Goal: Entertainment & Leisure: Browse casually

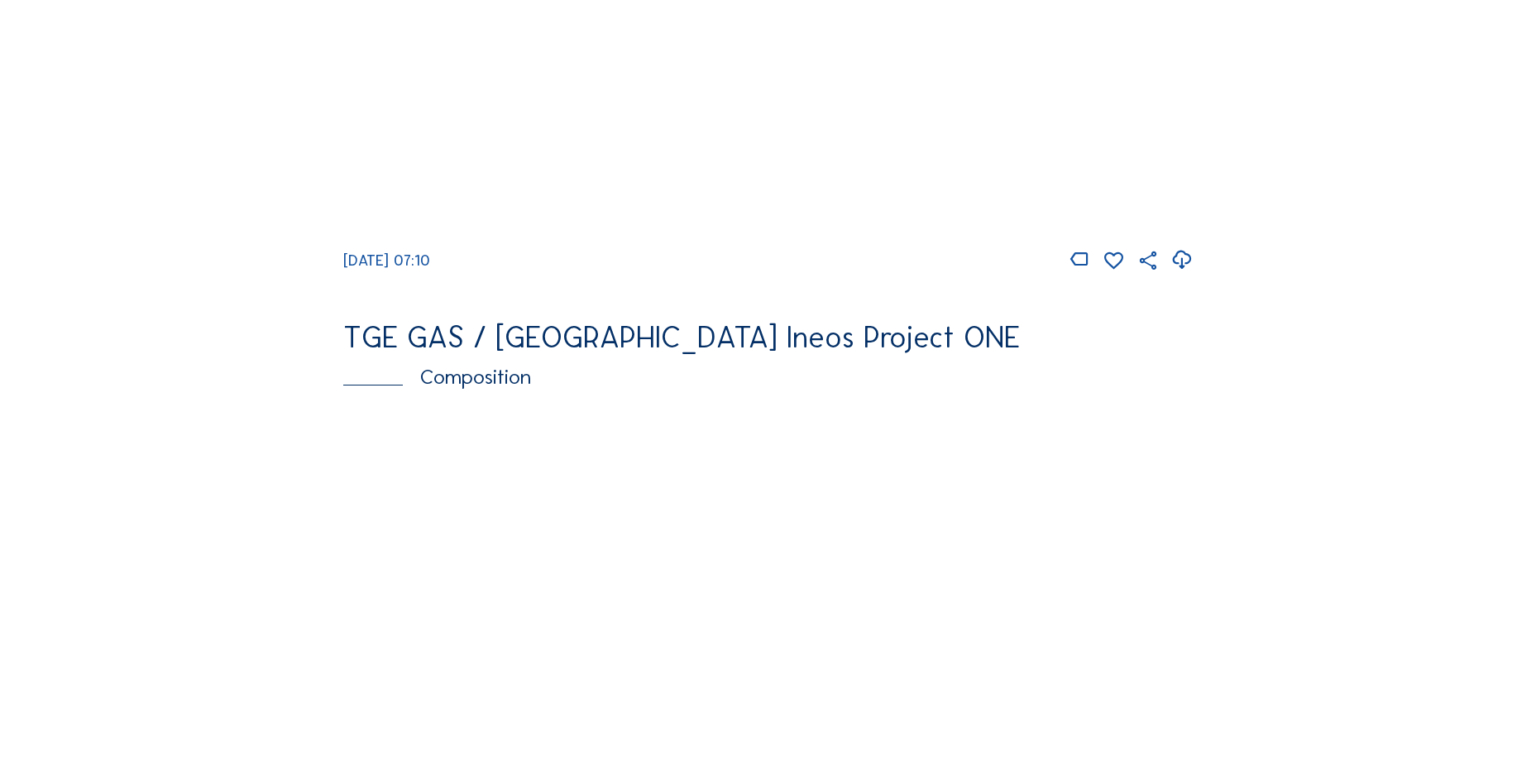
scroll to position [1820, 0]
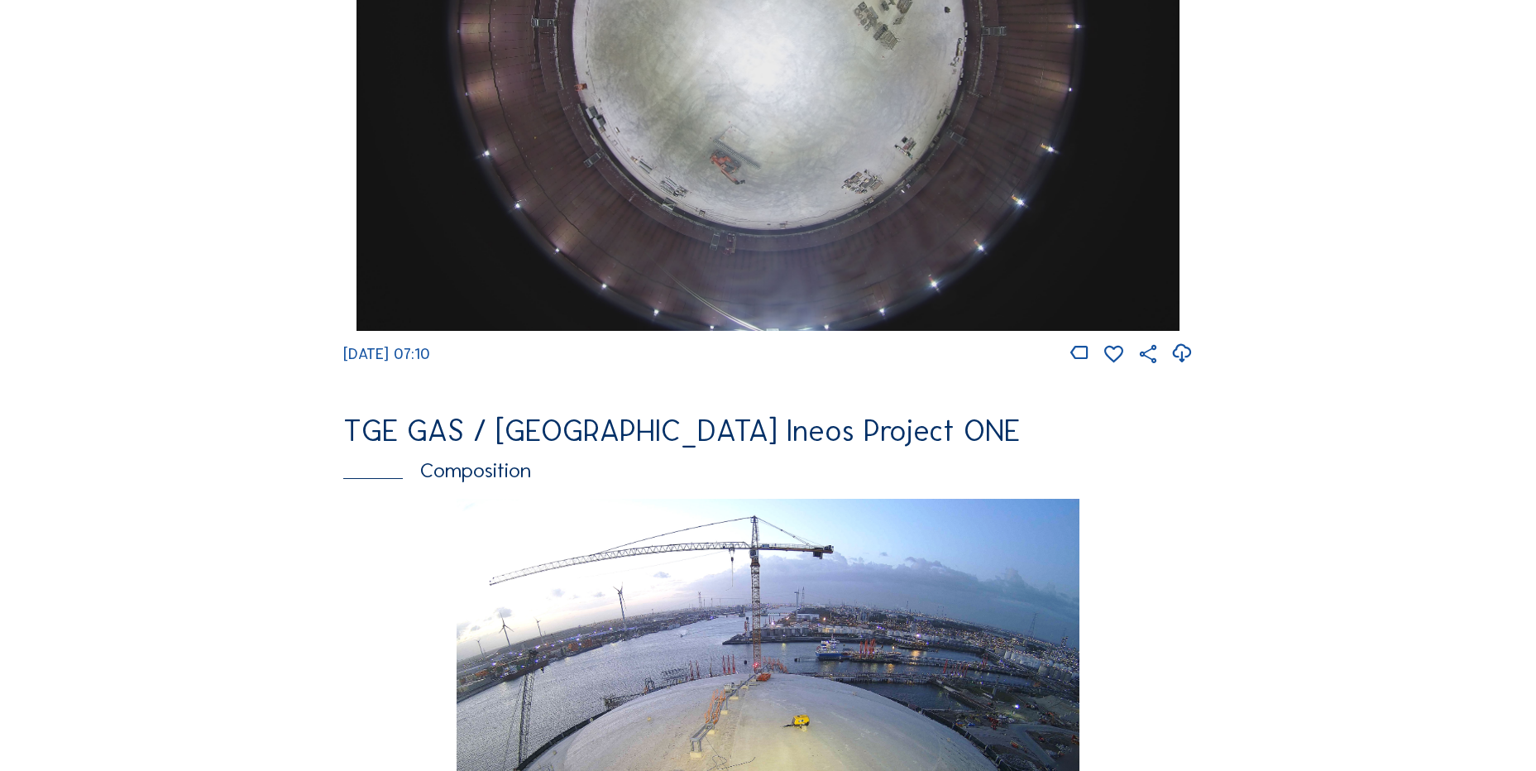
click at [1173, 358] on div at bounding box center [1181, 353] width 22 height 23
click at [1184, 366] on icon at bounding box center [1181, 353] width 22 height 27
drag, startPoint x: 189, startPoint y: 289, endPoint x: 193, endPoint y: 273, distance: 16.1
click at [193, 273] on div "Cameras Timelapses My C-Site Feed Photo Show Map Search Fullscreen TGE GAS / An…" at bounding box center [768, 28] width 1536 height 3696
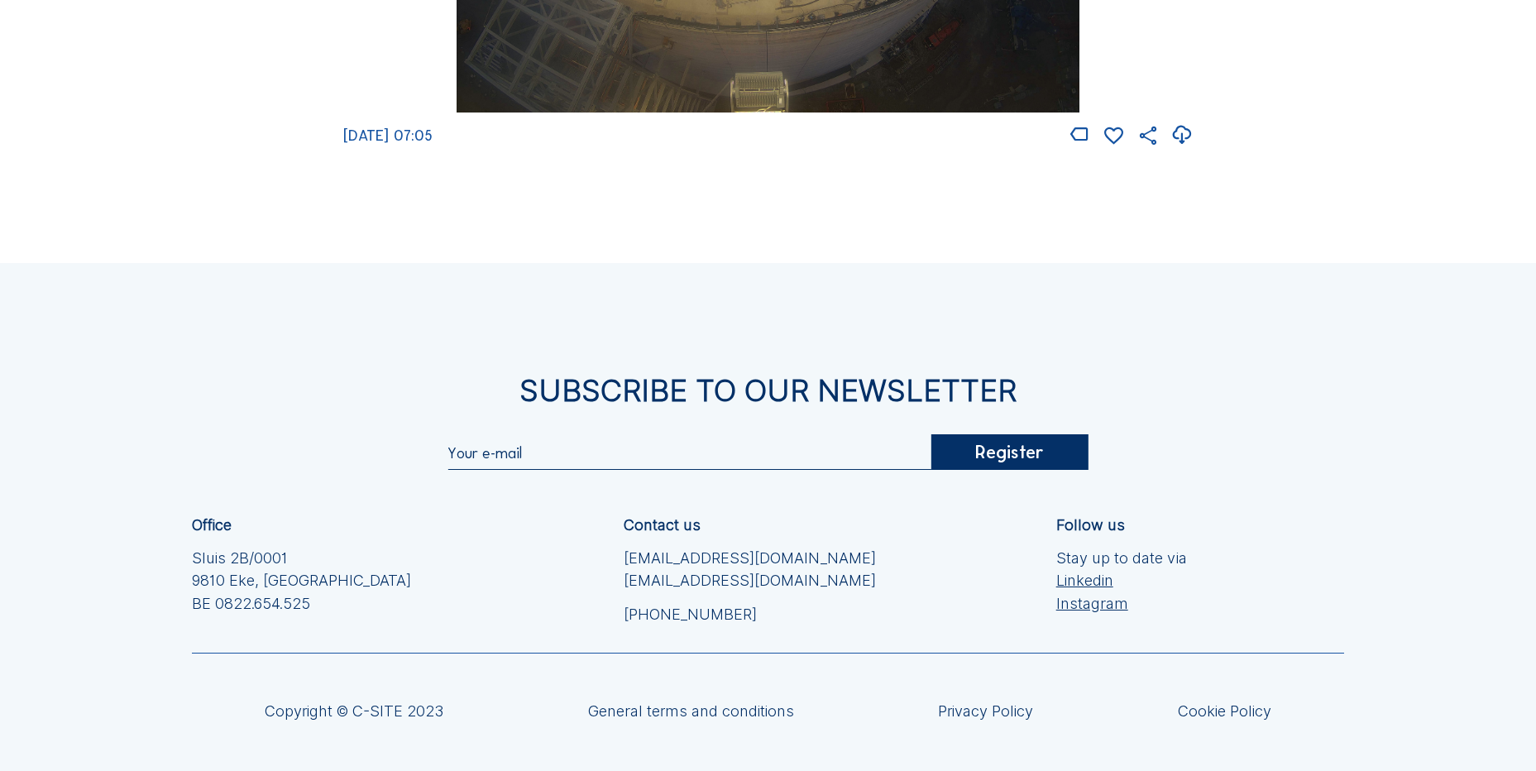
scroll to position [2730, 0]
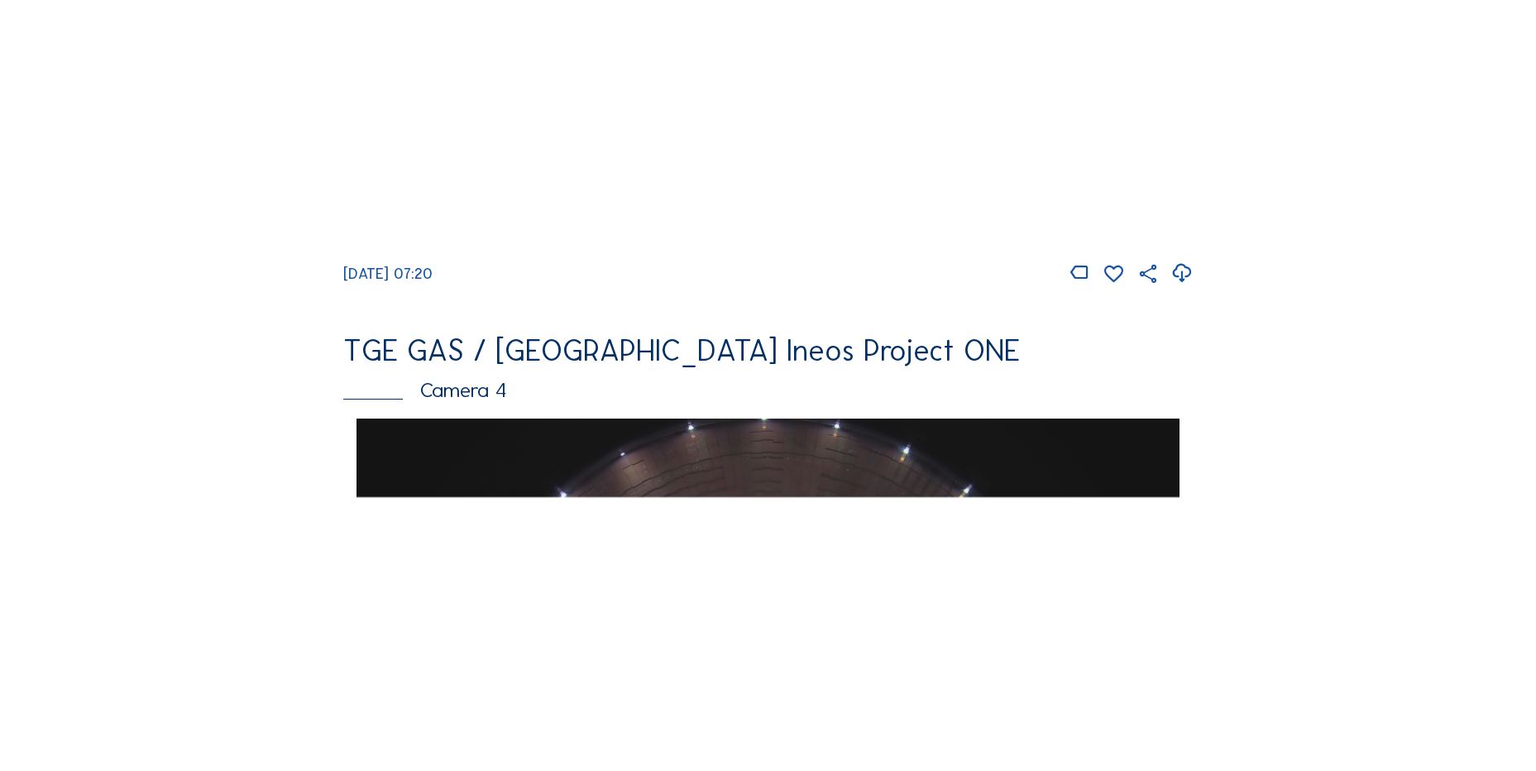
scroll to position [1323, 0]
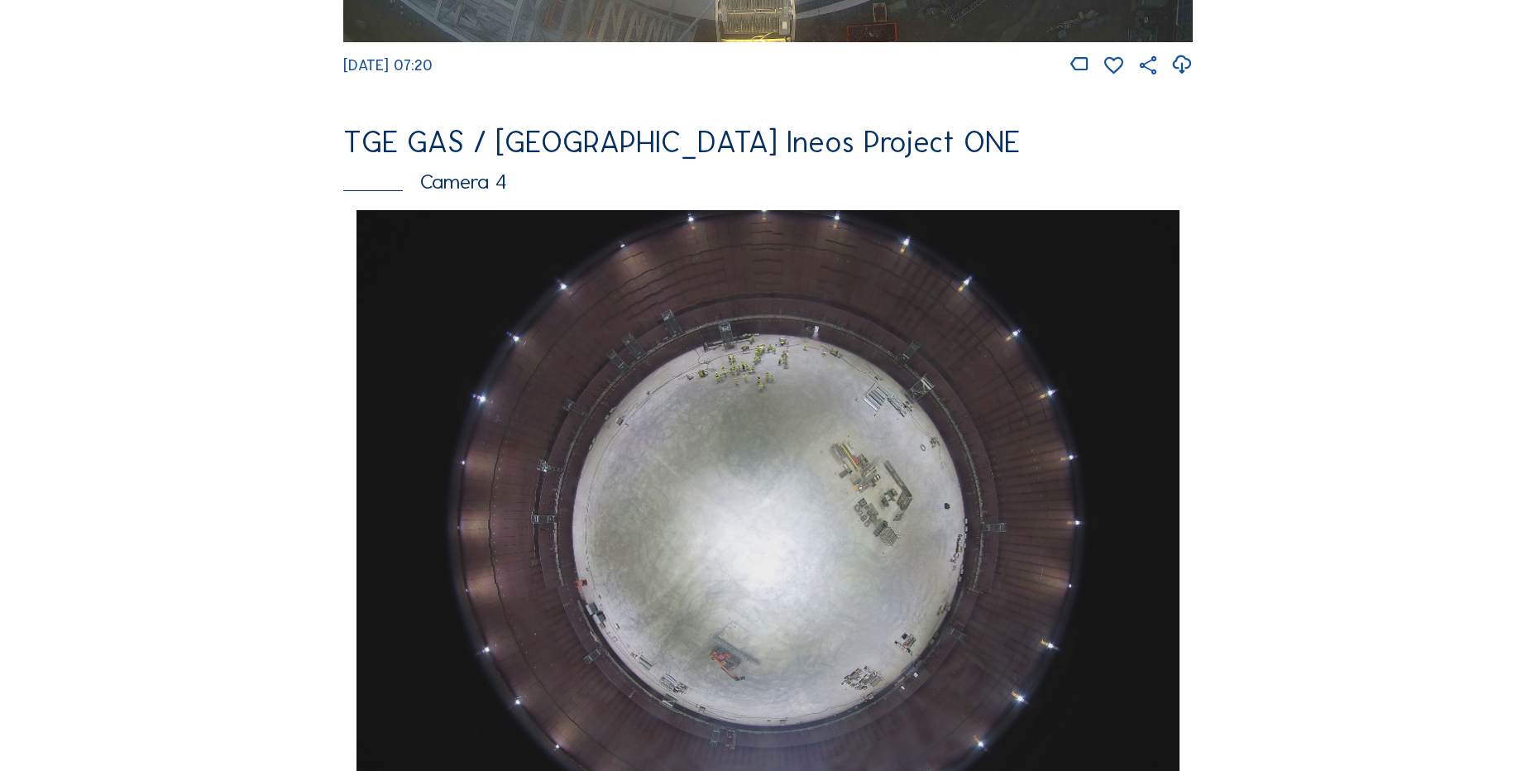
click at [213, 414] on div "Feed Photo Show Map Search Fullscreen TGE GAS / Antwerpen Ineos Project ONE Cam…" at bounding box center [768, 215] width 1152 height 2863
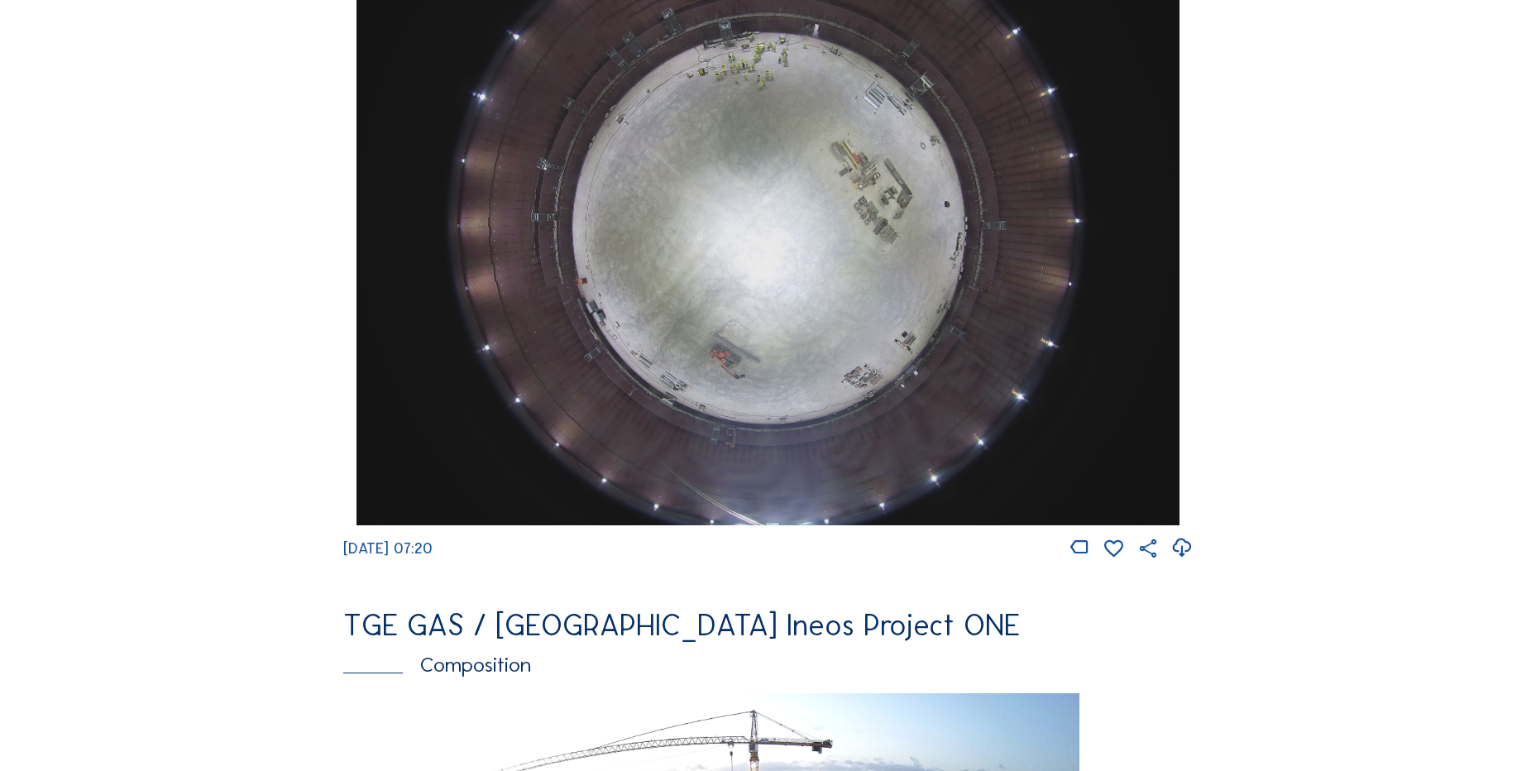
scroll to position [1737, 0]
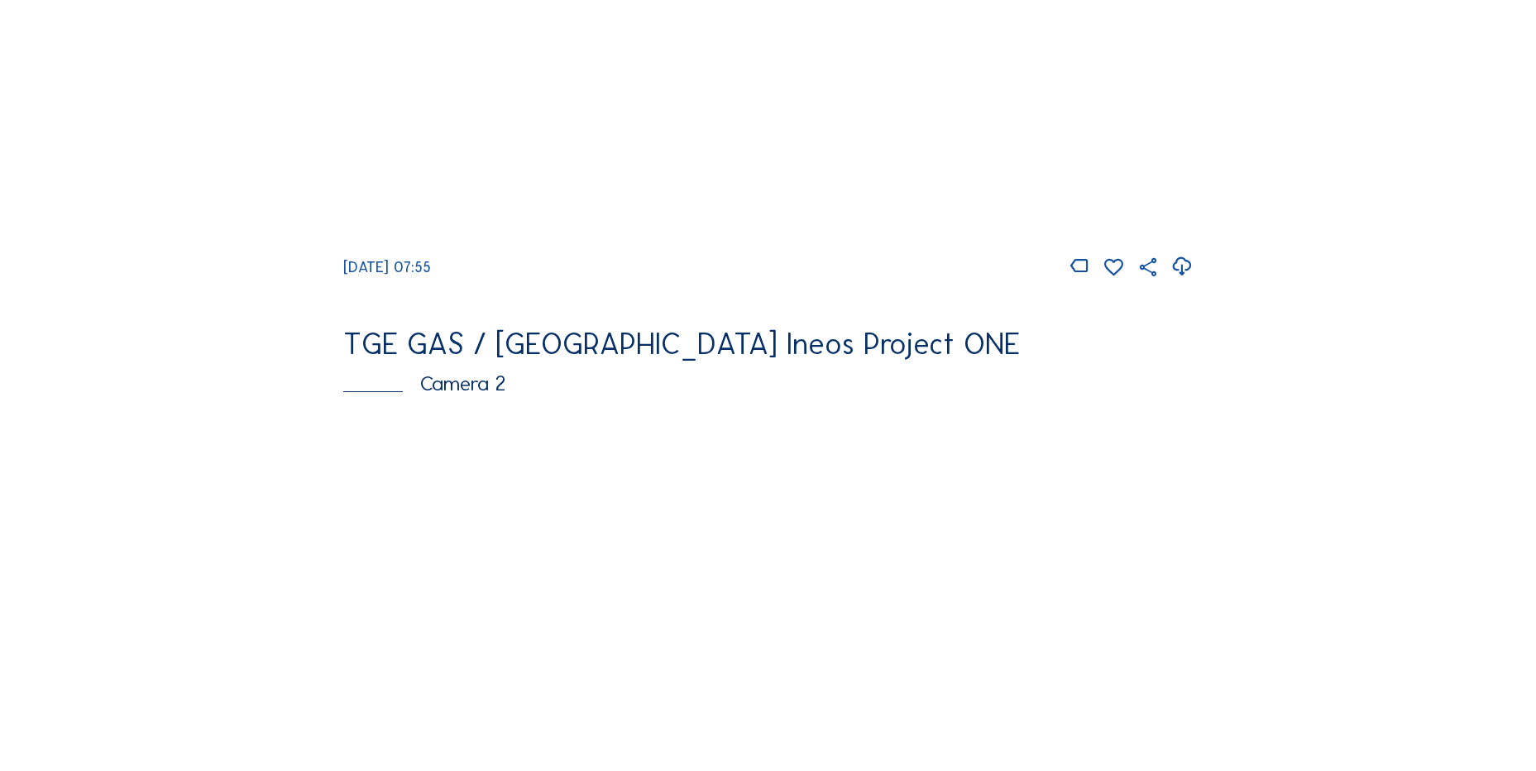
scroll to position [827, 0]
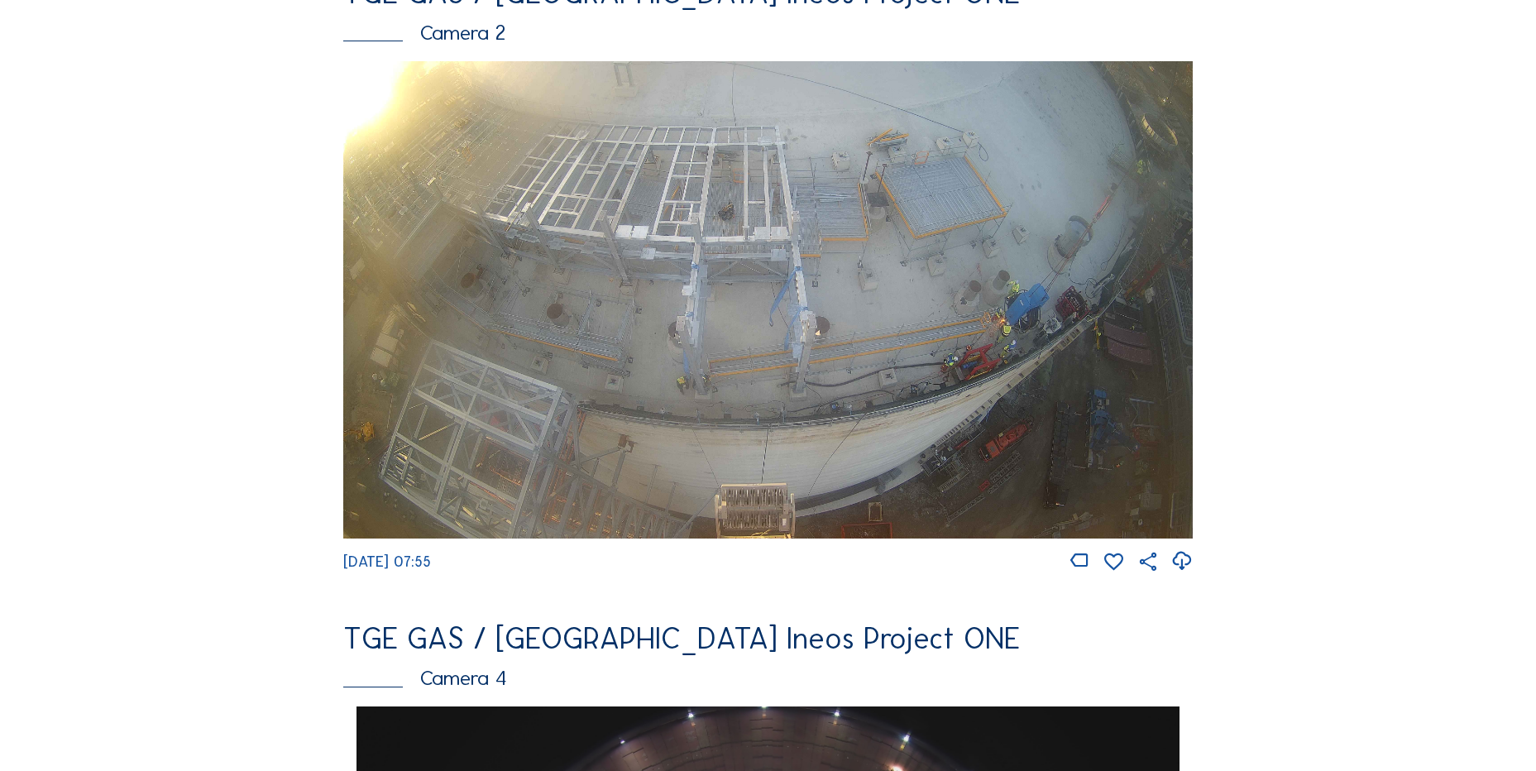
click at [1182, 575] on icon at bounding box center [1181, 561] width 22 height 27
click at [345, 283] on img at bounding box center [768, 300] width 850 height 478
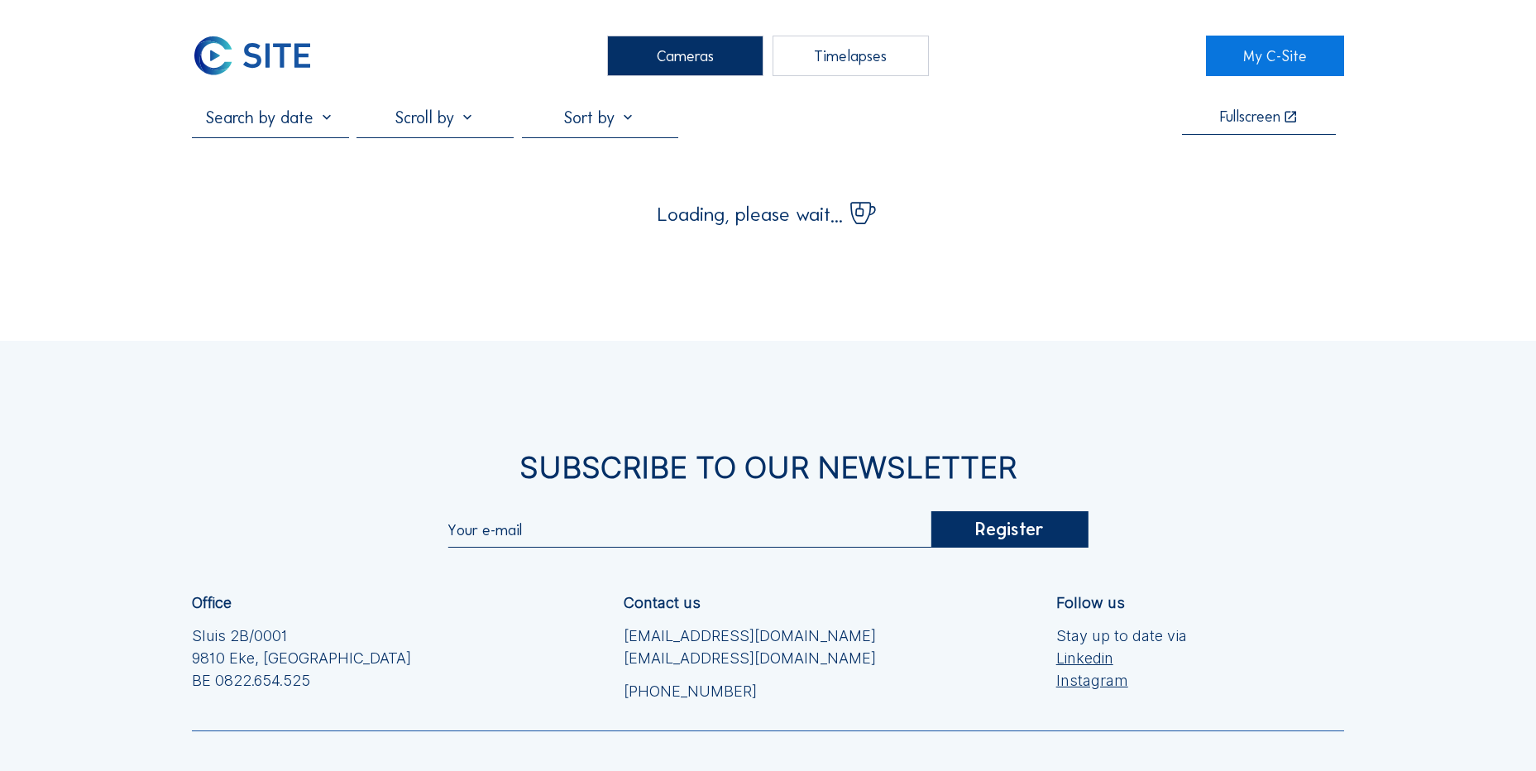
drag, startPoint x: 275, startPoint y: 52, endPoint x: 195, endPoint y: 89, distance: 88.5
click at [275, 52] on img at bounding box center [252, 56] width 121 height 41
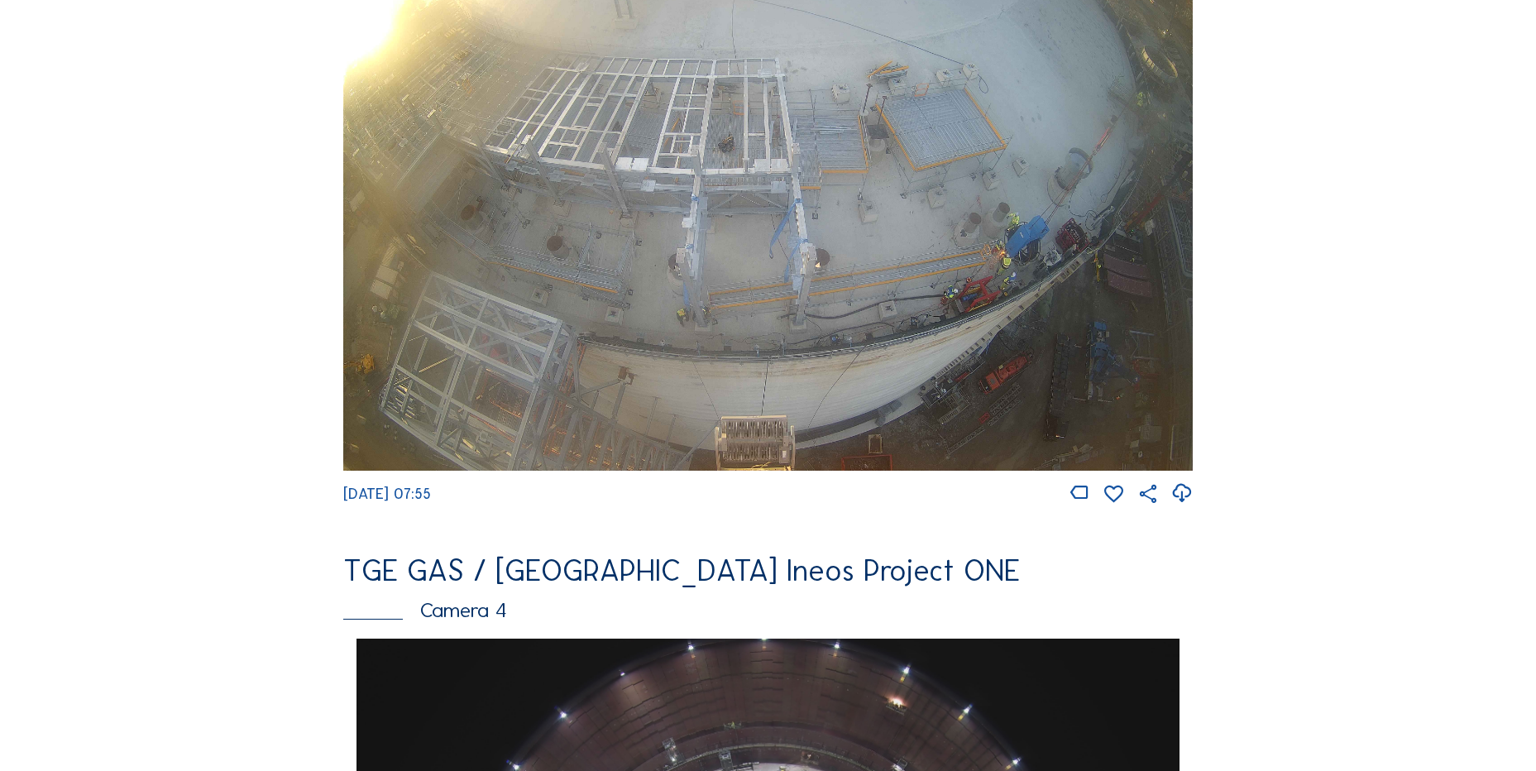
scroll to position [662, 0]
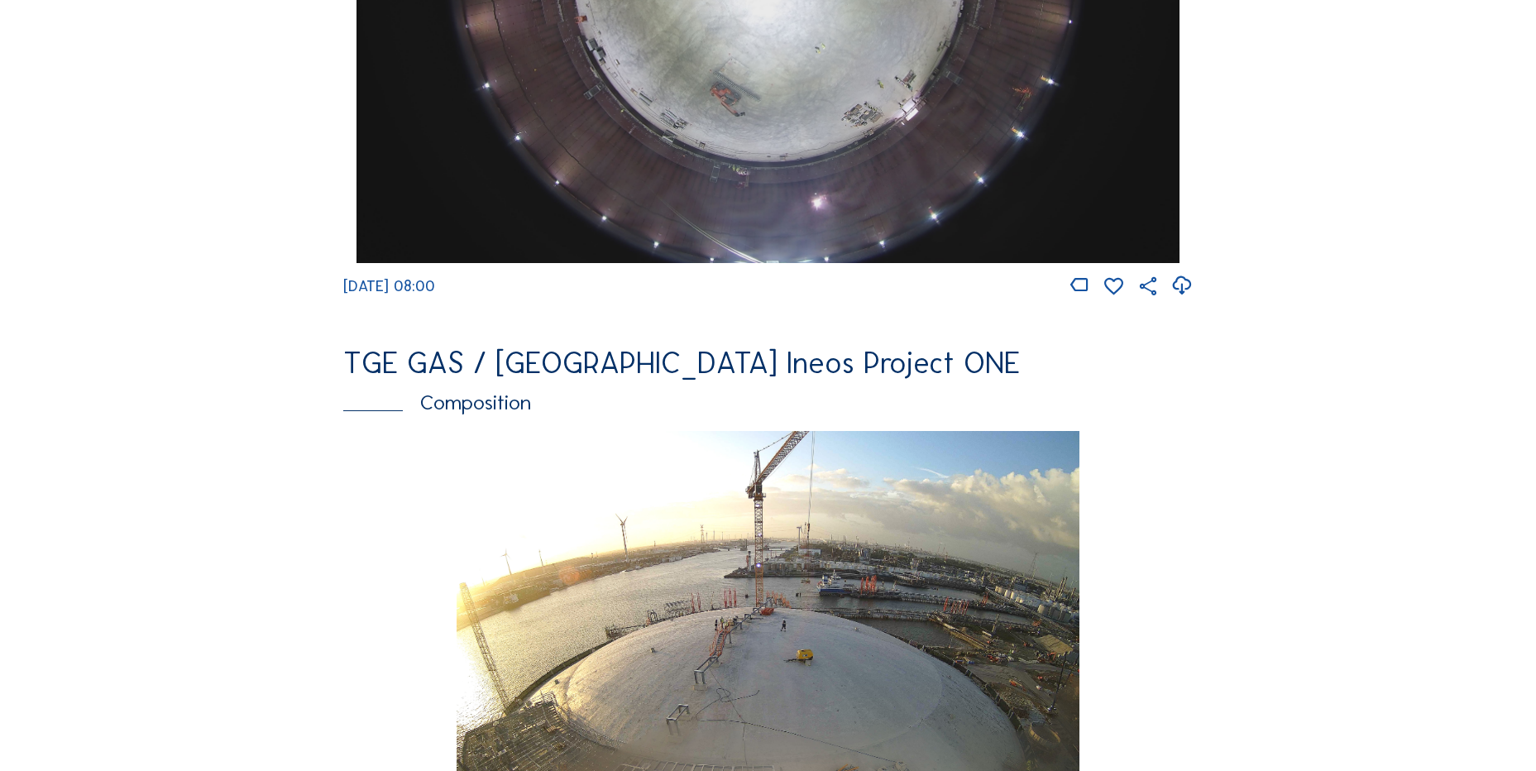
scroll to position [1737, 0]
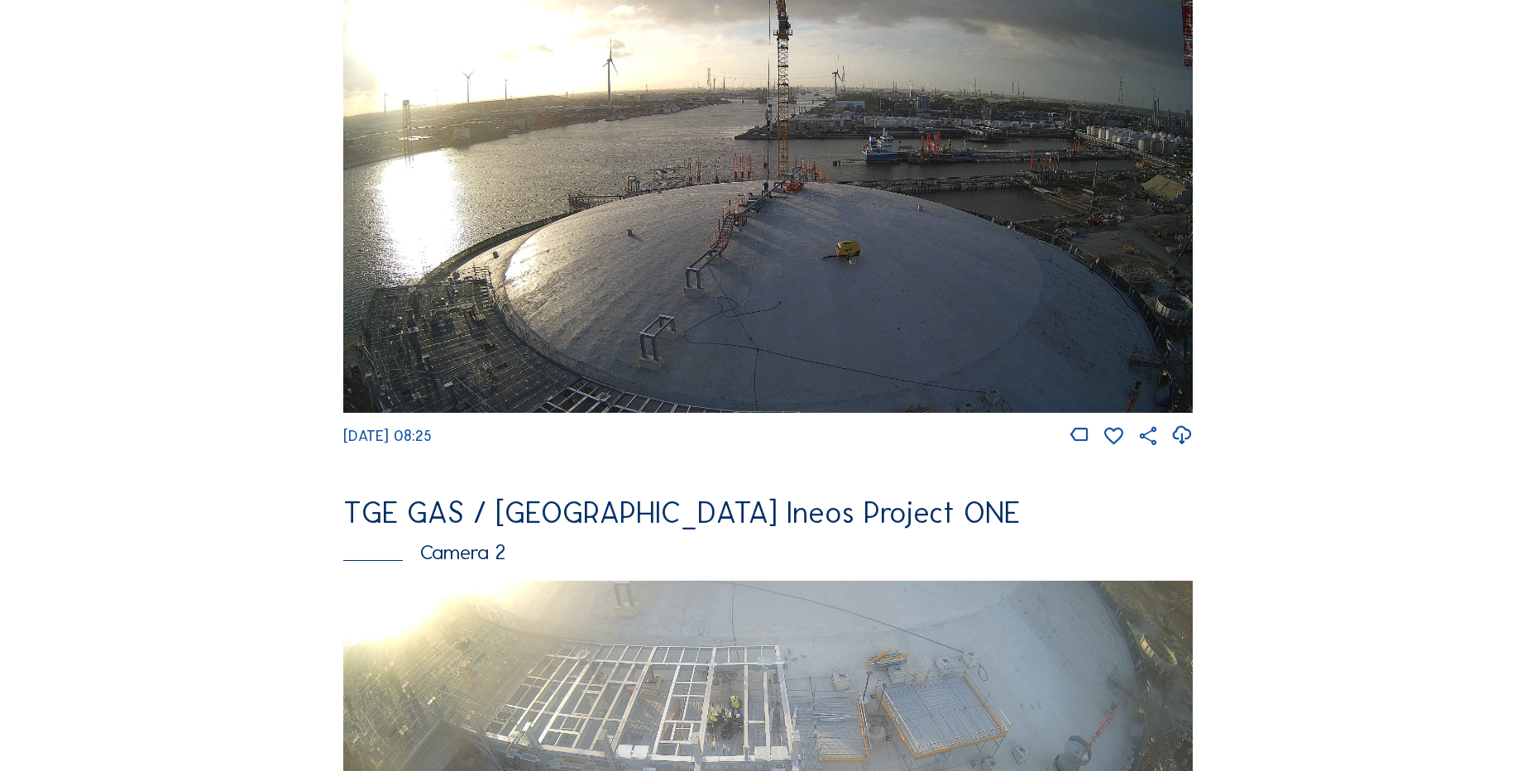
scroll to position [331, 0]
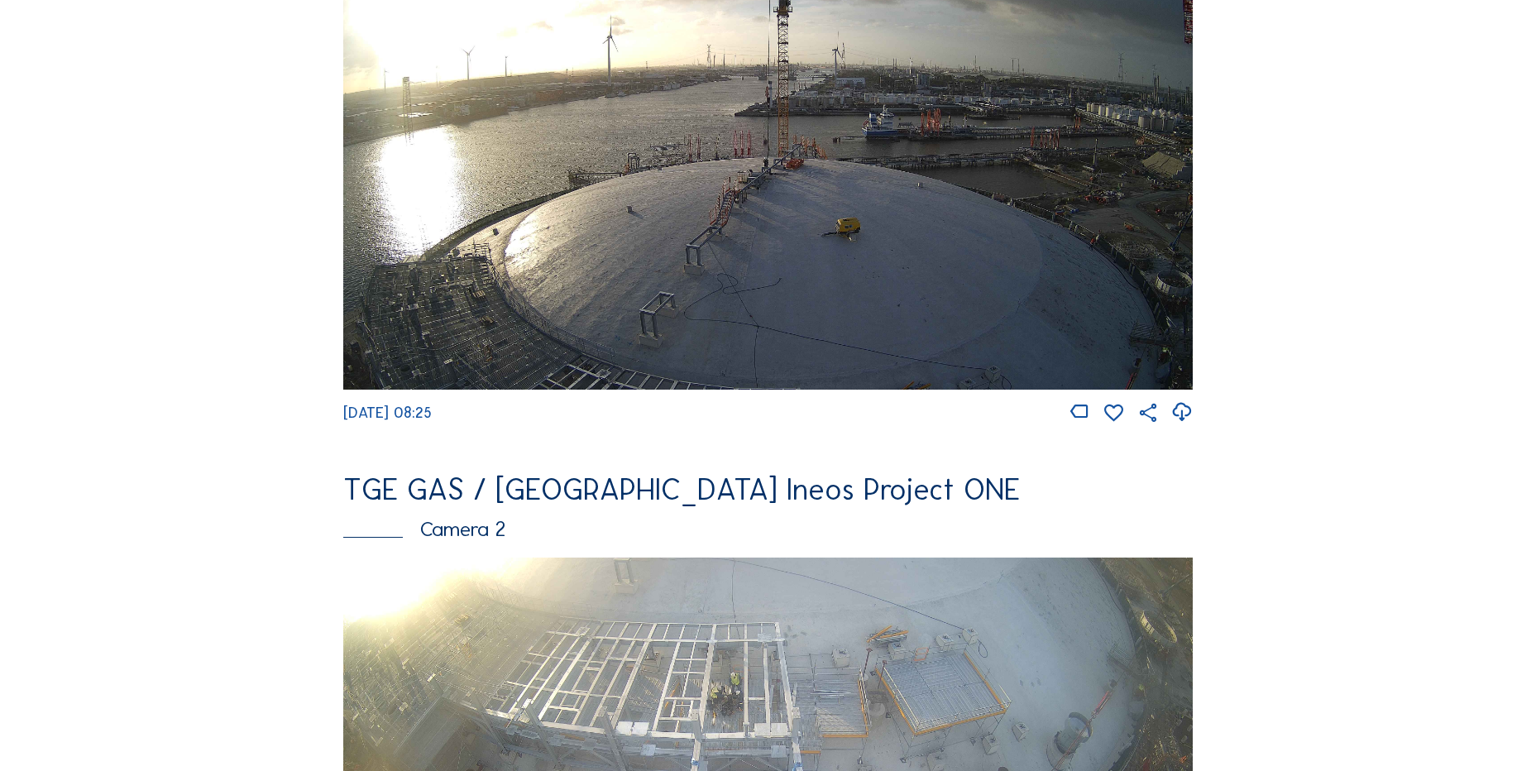
click at [1186, 418] on icon at bounding box center [1181, 412] width 22 height 27
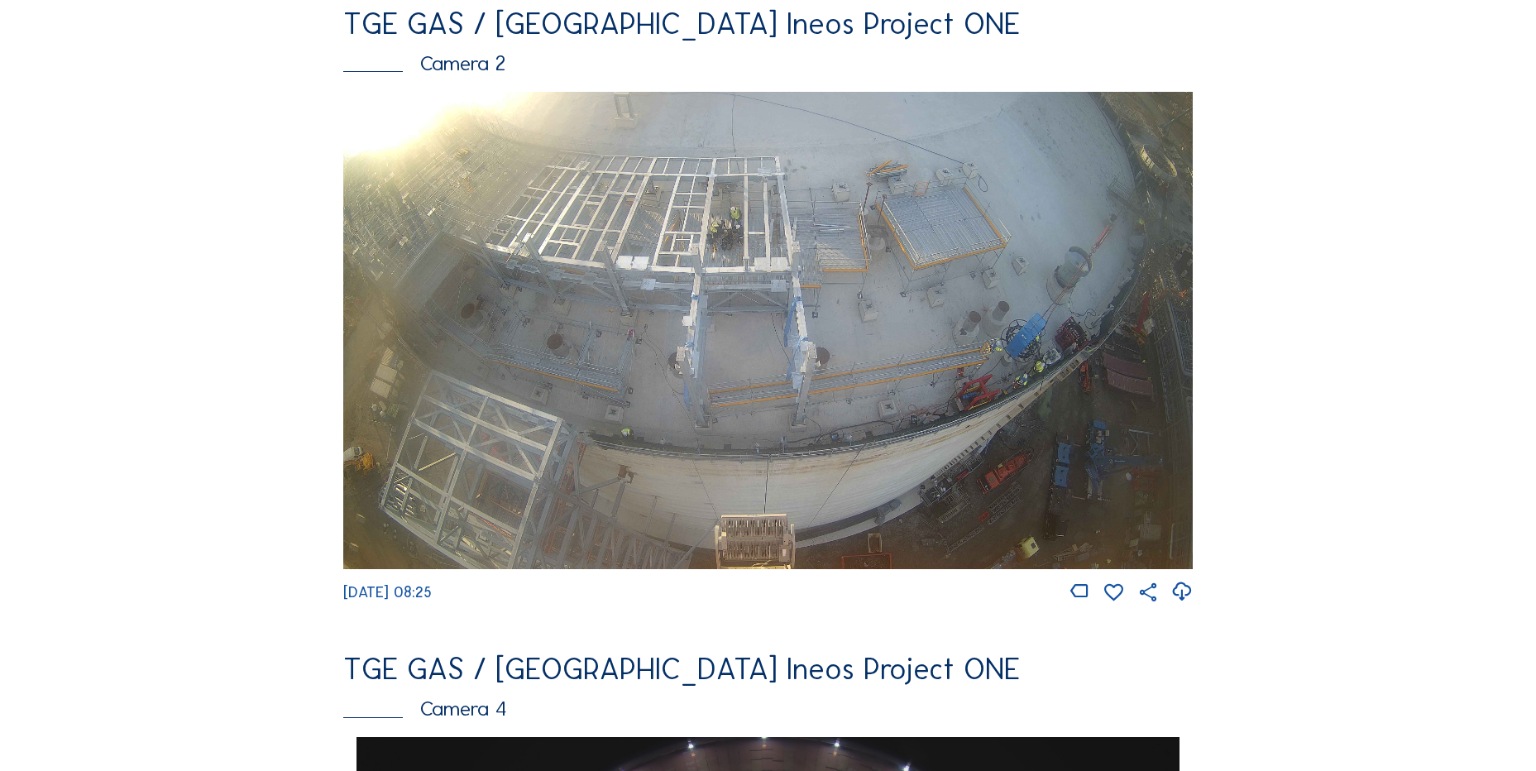
scroll to position [579, 0]
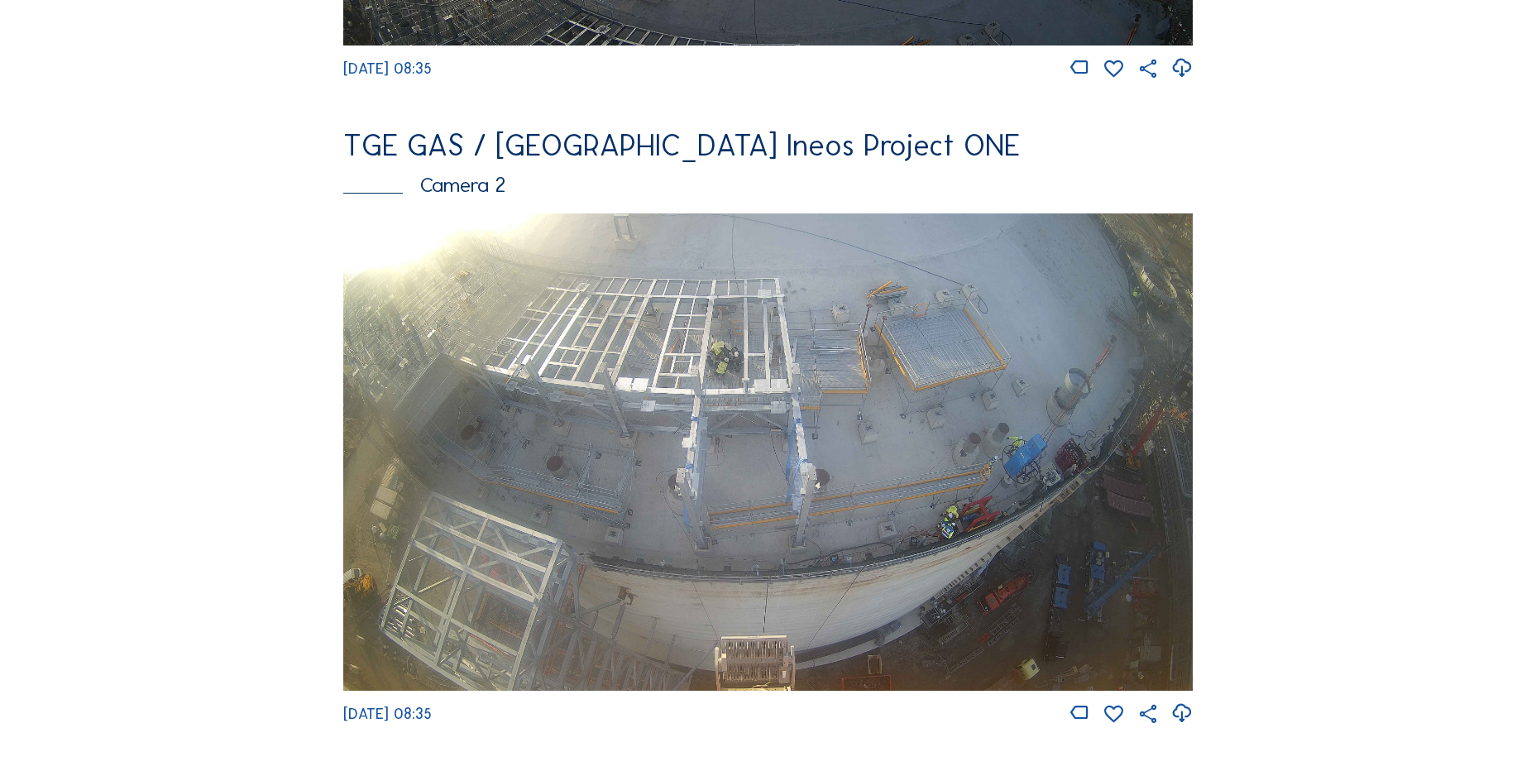
scroll to position [910, 0]
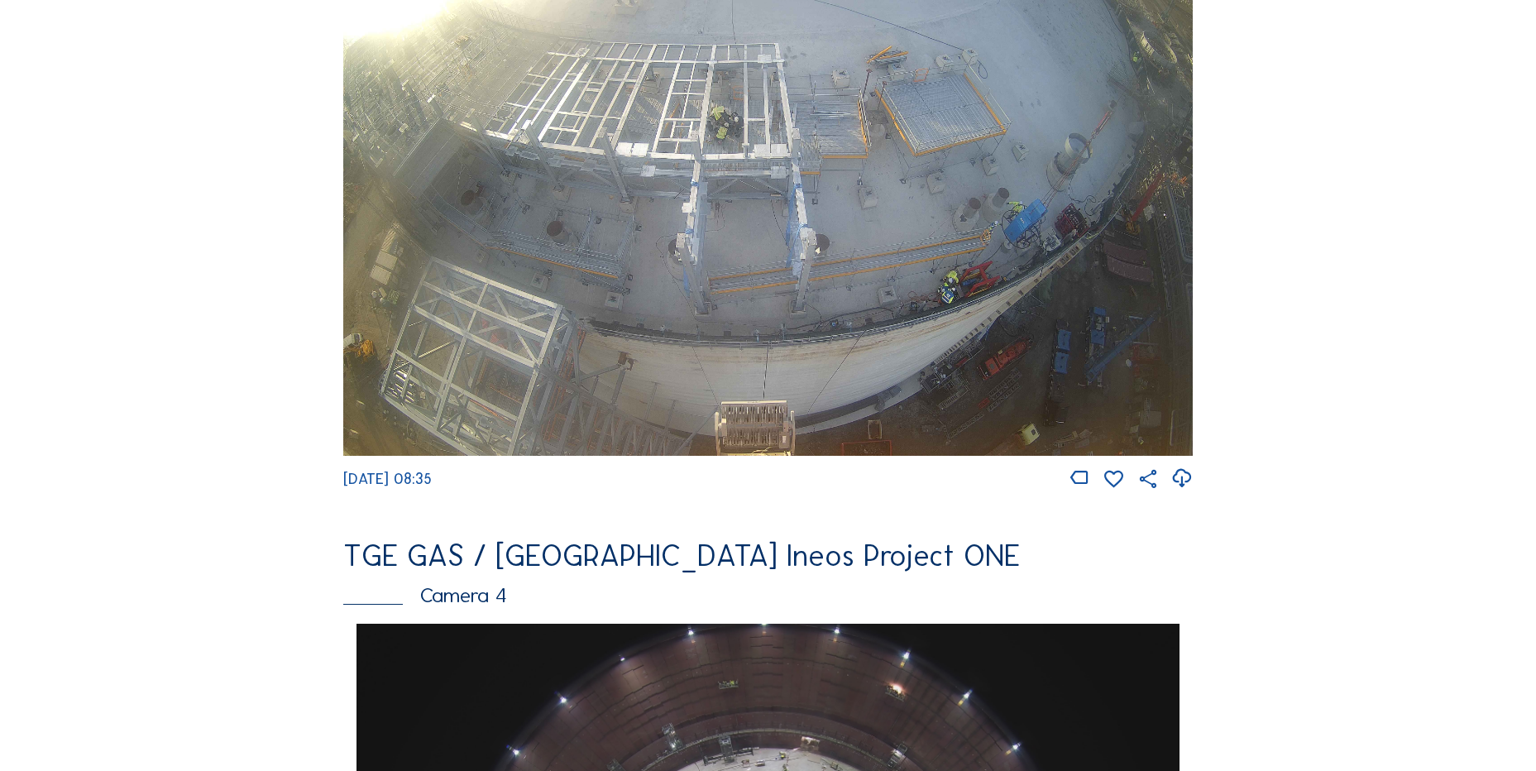
click at [1182, 492] on icon at bounding box center [1181, 478] width 22 height 27
drag, startPoint x: 198, startPoint y: 349, endPoint x: 151, endPoint y: 237, distance: 121.2
click at [198, 352] on div "Feed Photo Show Map Search Fullscreen TGE GAS / Antwerpen Ineos Project ONE Cam…" at bounding box center [768, 629] width 1152 height 2863
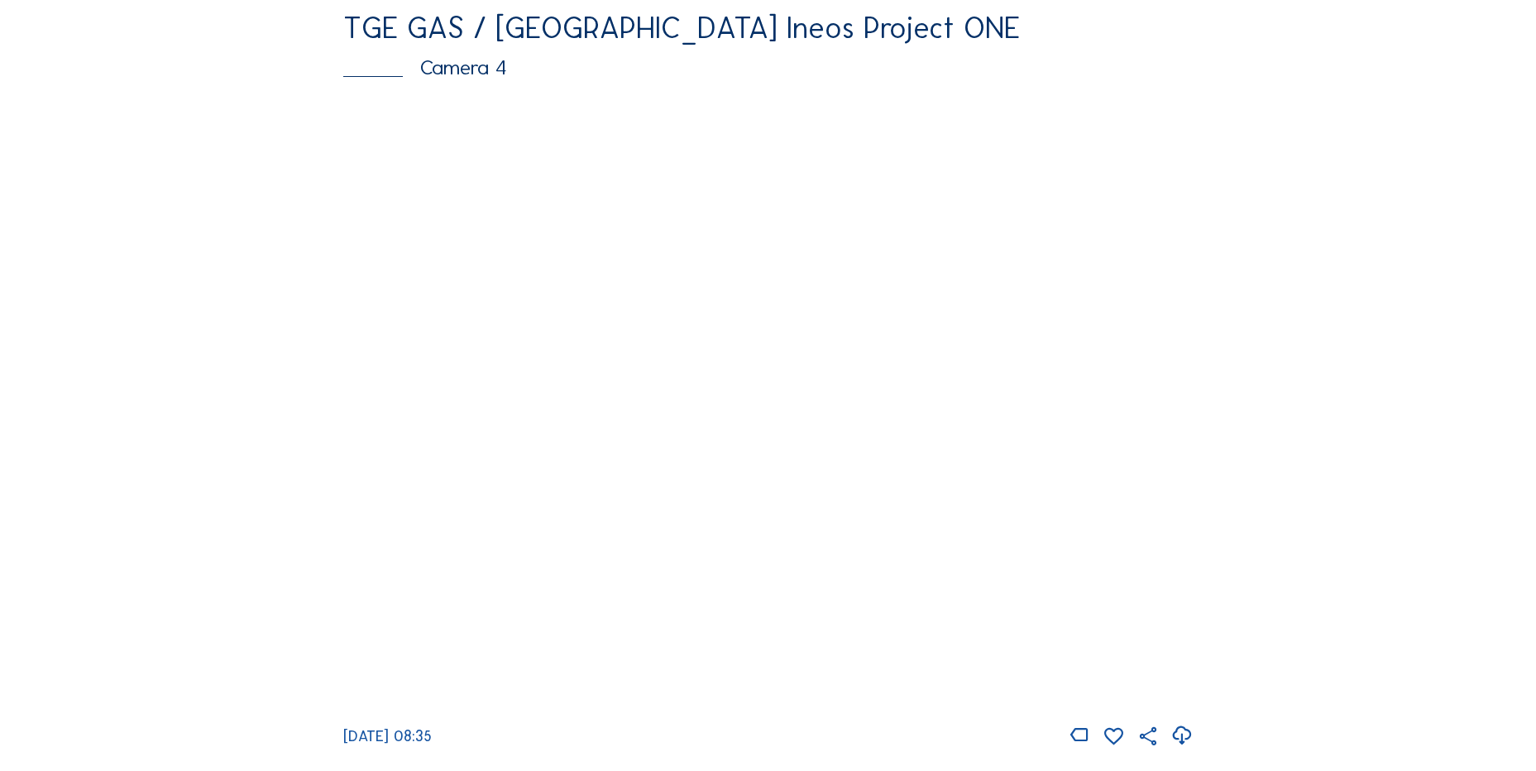
scroll to position [1572, 0]
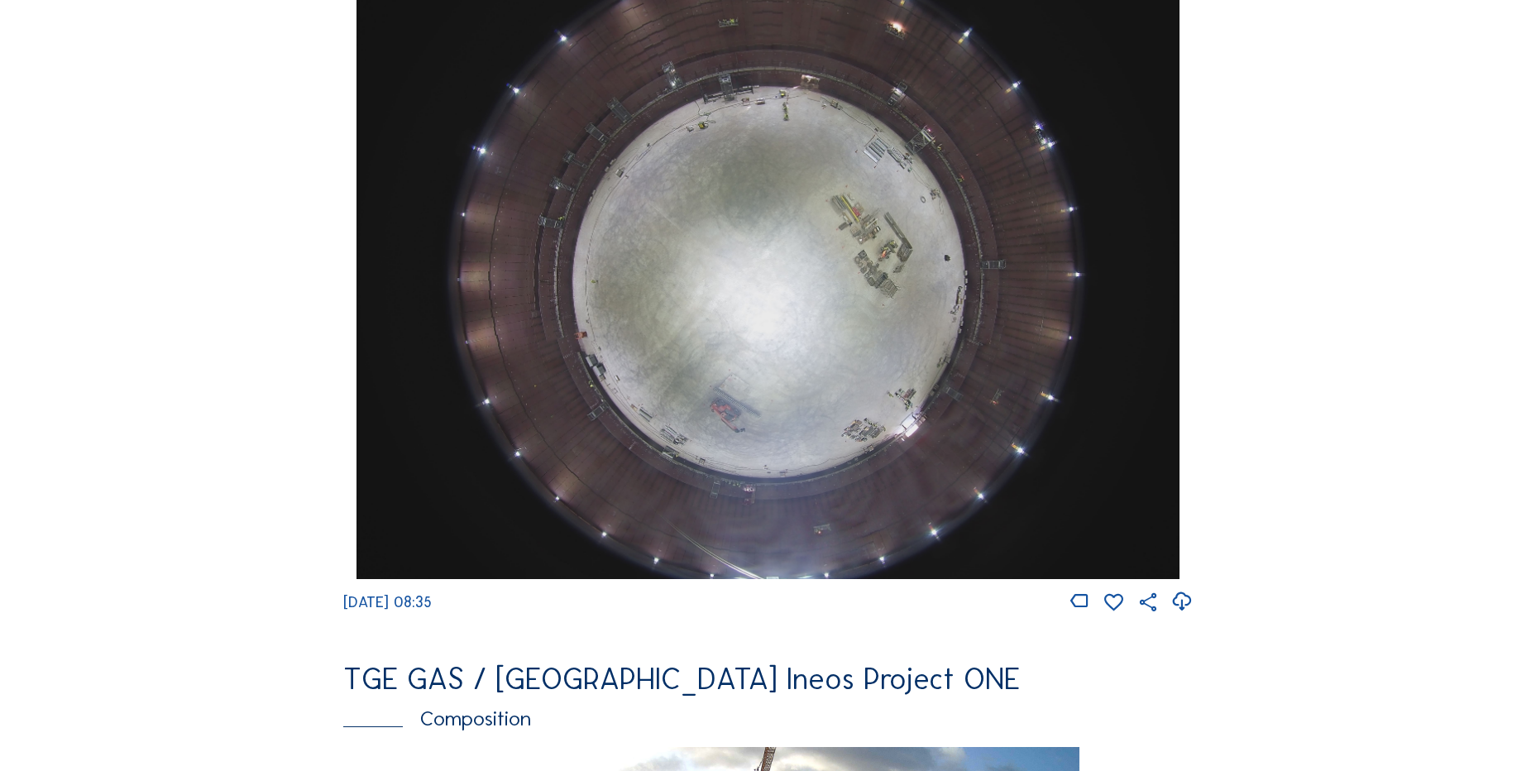
click at [1189, 615] on icon at bounding box center [1181, 601] width 22 height 27
drag, startPoint x: 239, startPoint y: 337, endPoint x: 221, endPoint y: 352, distance: 24.0
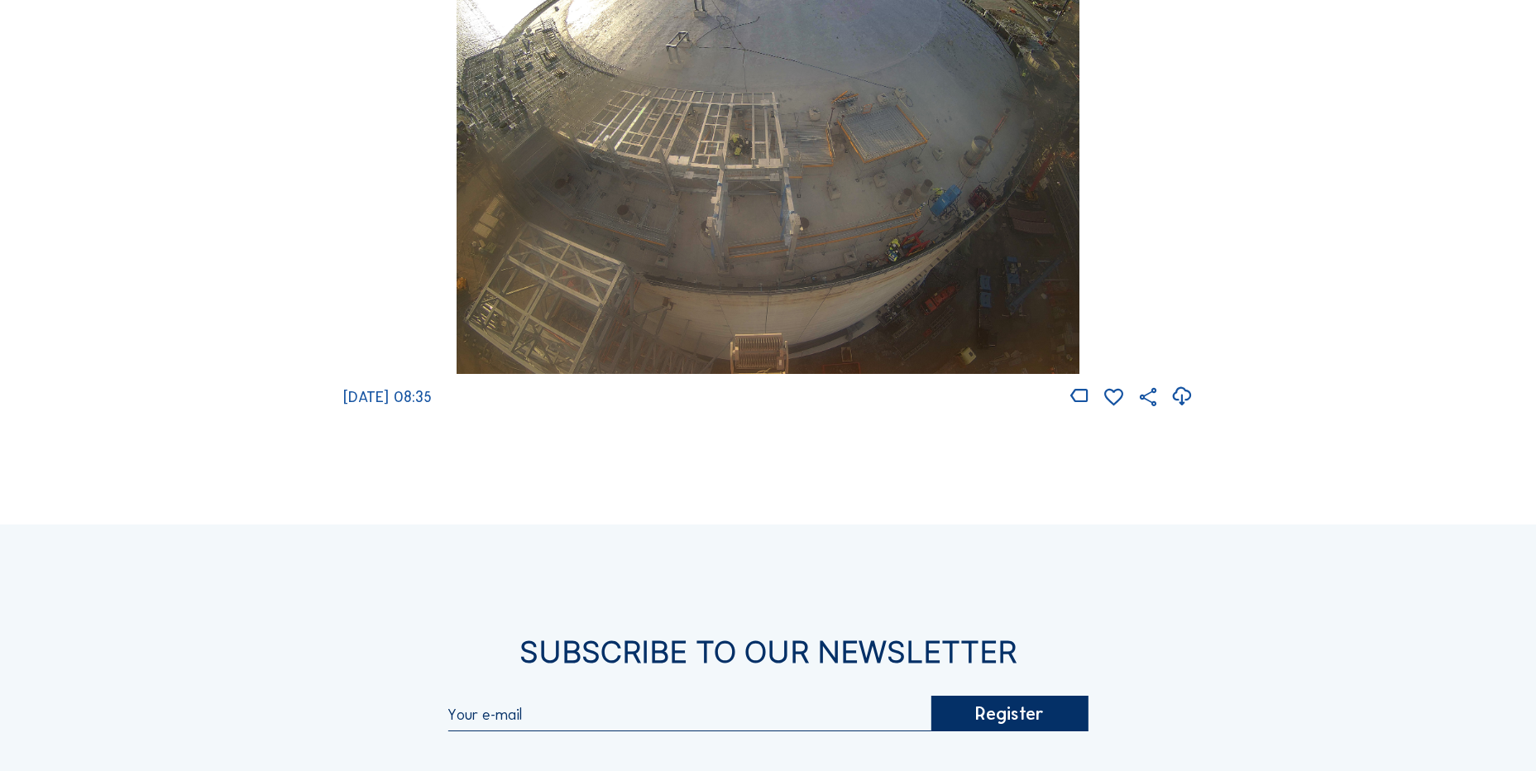
scroll to position [2316, 0]
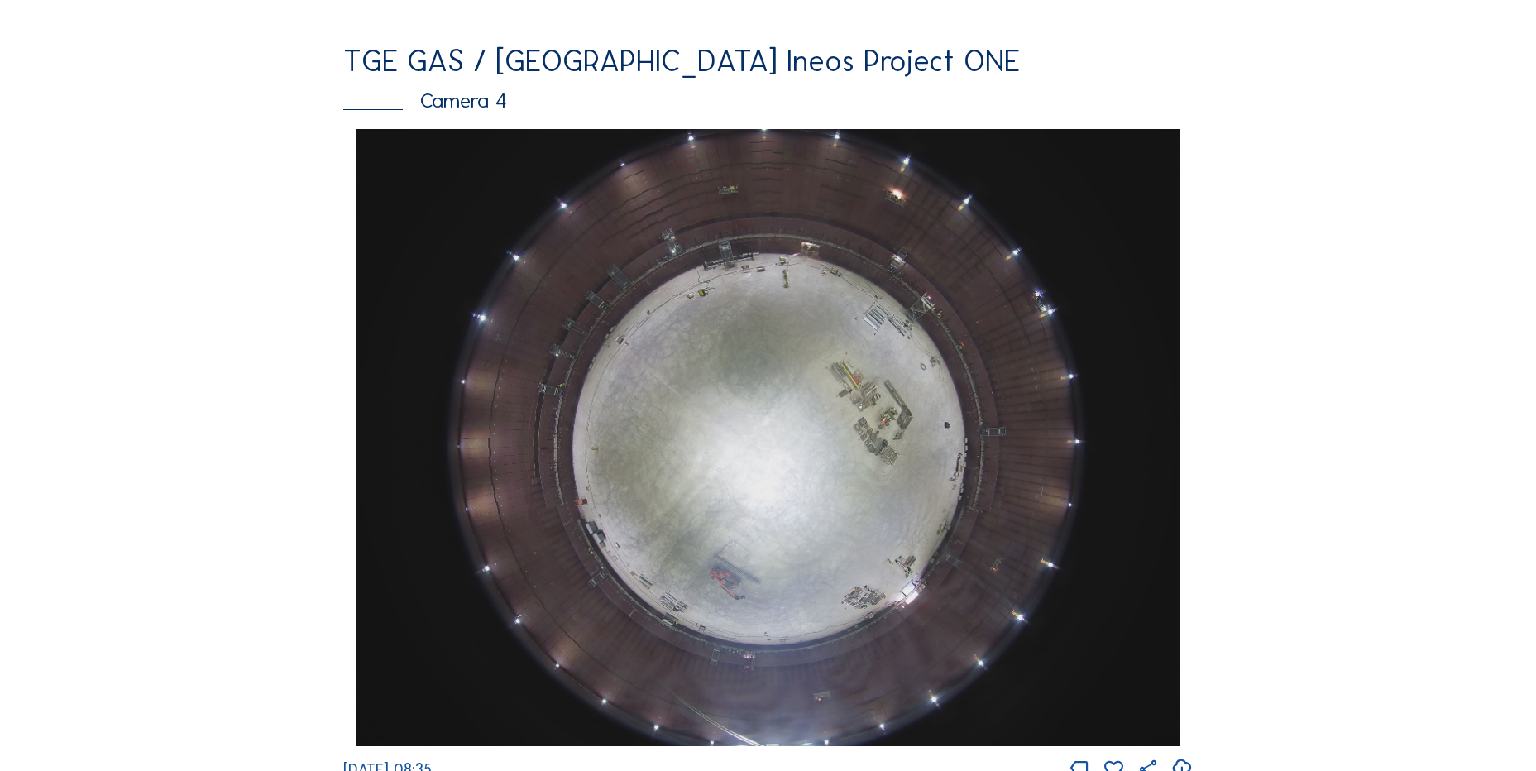
scroll to position [1406, 0]
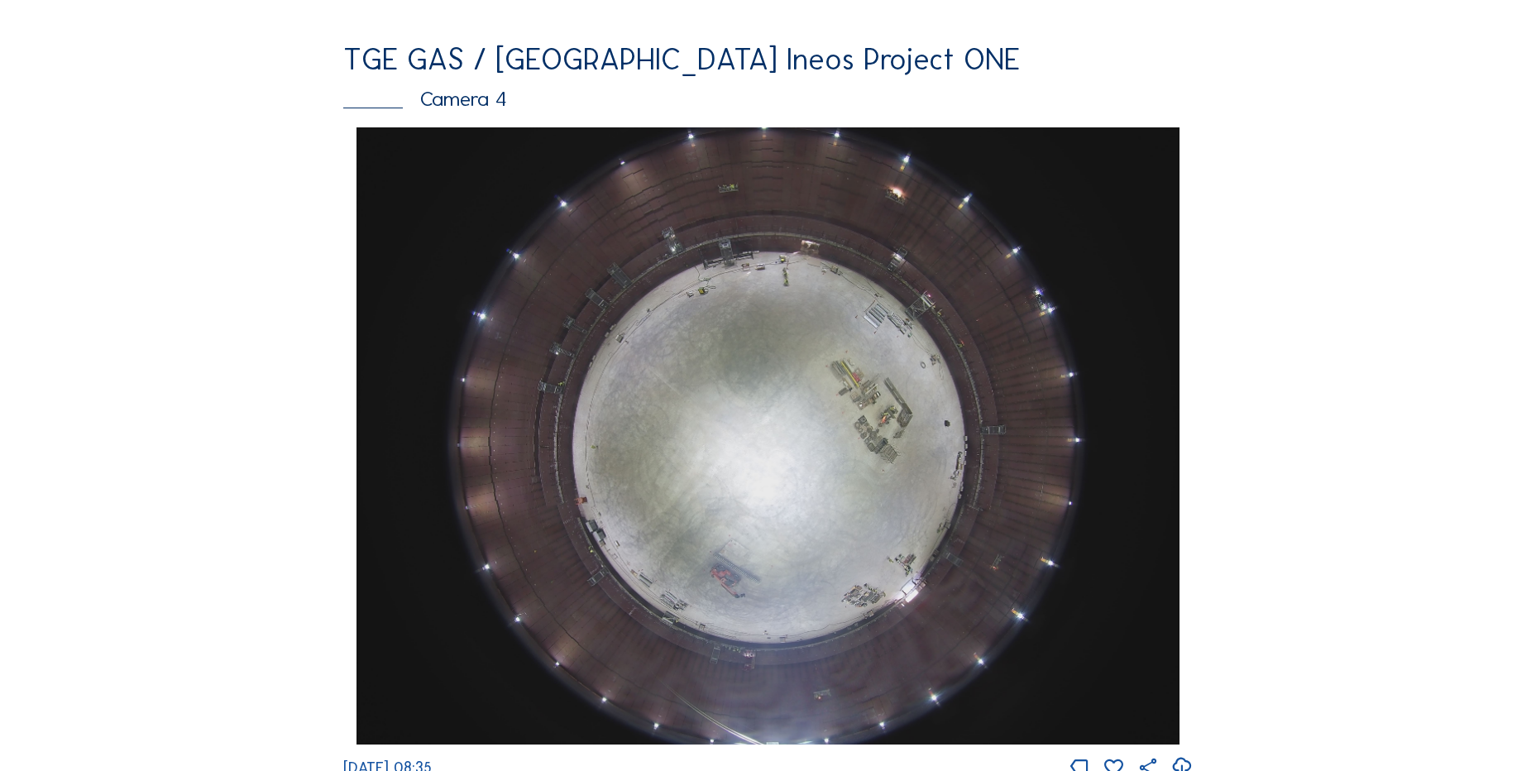
click at [172, 297] on div "Cameras Timelapses My C-Site Feed Photo Show Map Search Fullscreen TGE GAS / [G…" at bounding box center [768, 442] width 1536 height 3696
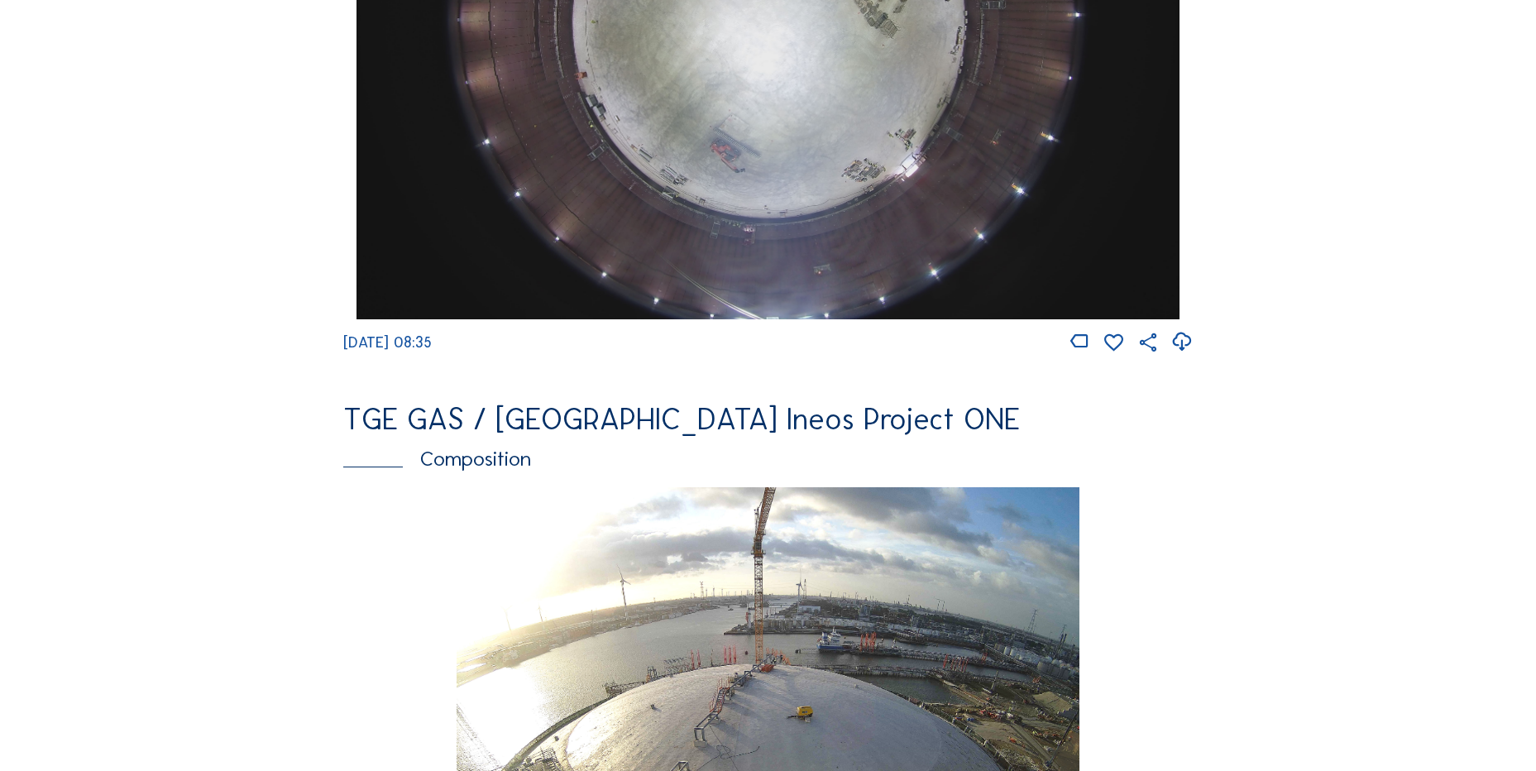
scroll to position [1985, 0]
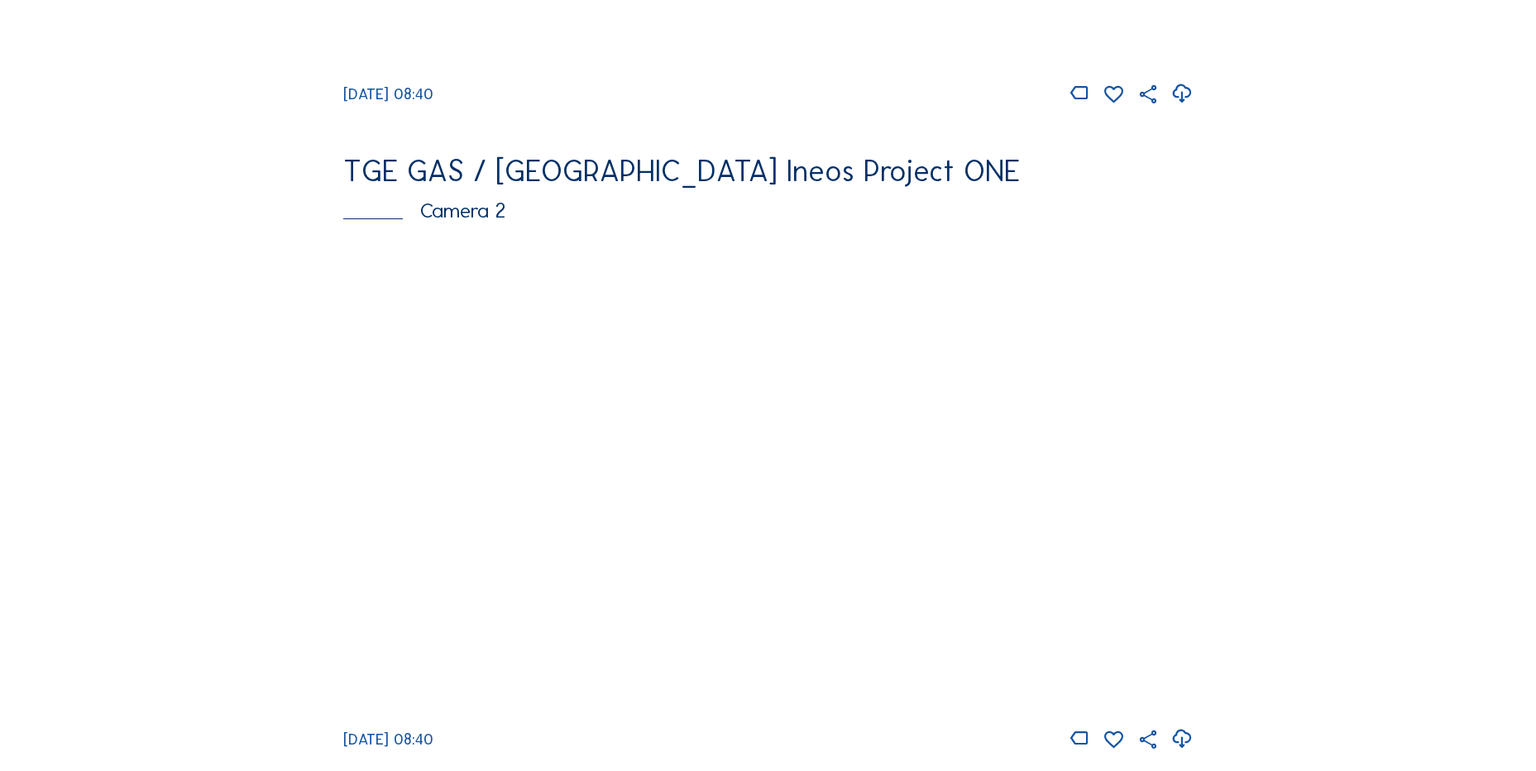
scroll to position [662, 0]
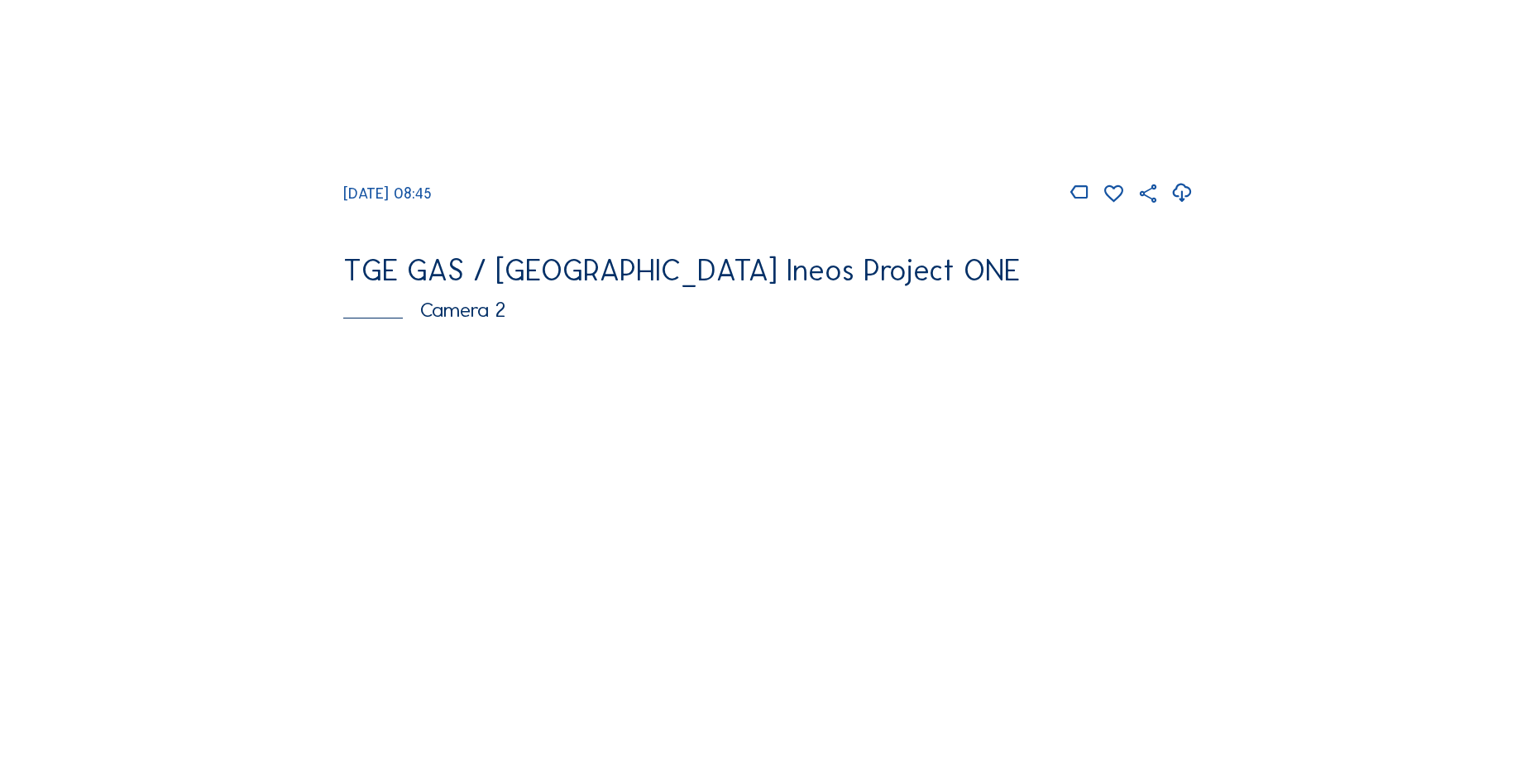
scroll to position [827, 0]
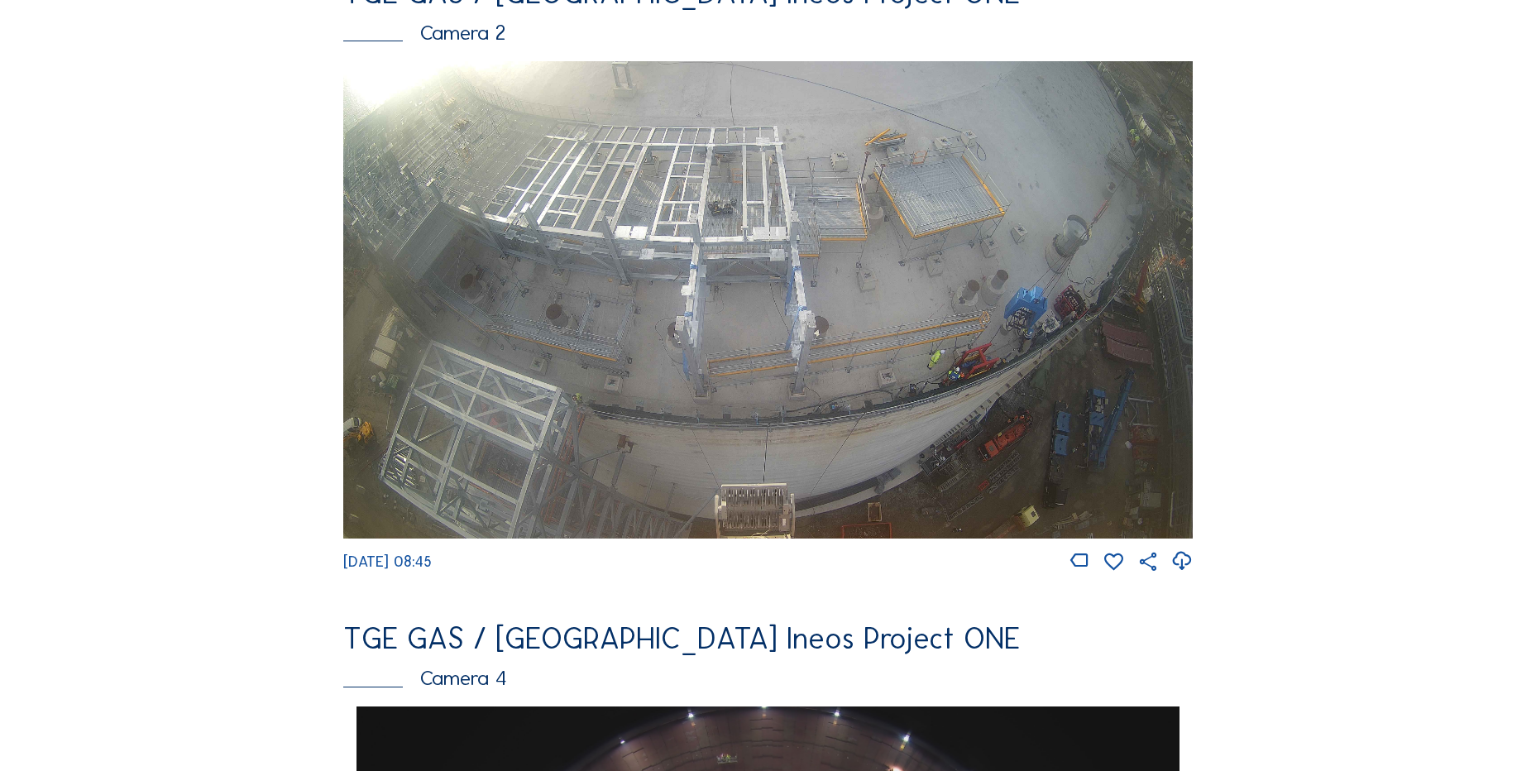
click at [887, 300] on img at bounding box center [768, 300] width 850 height 478
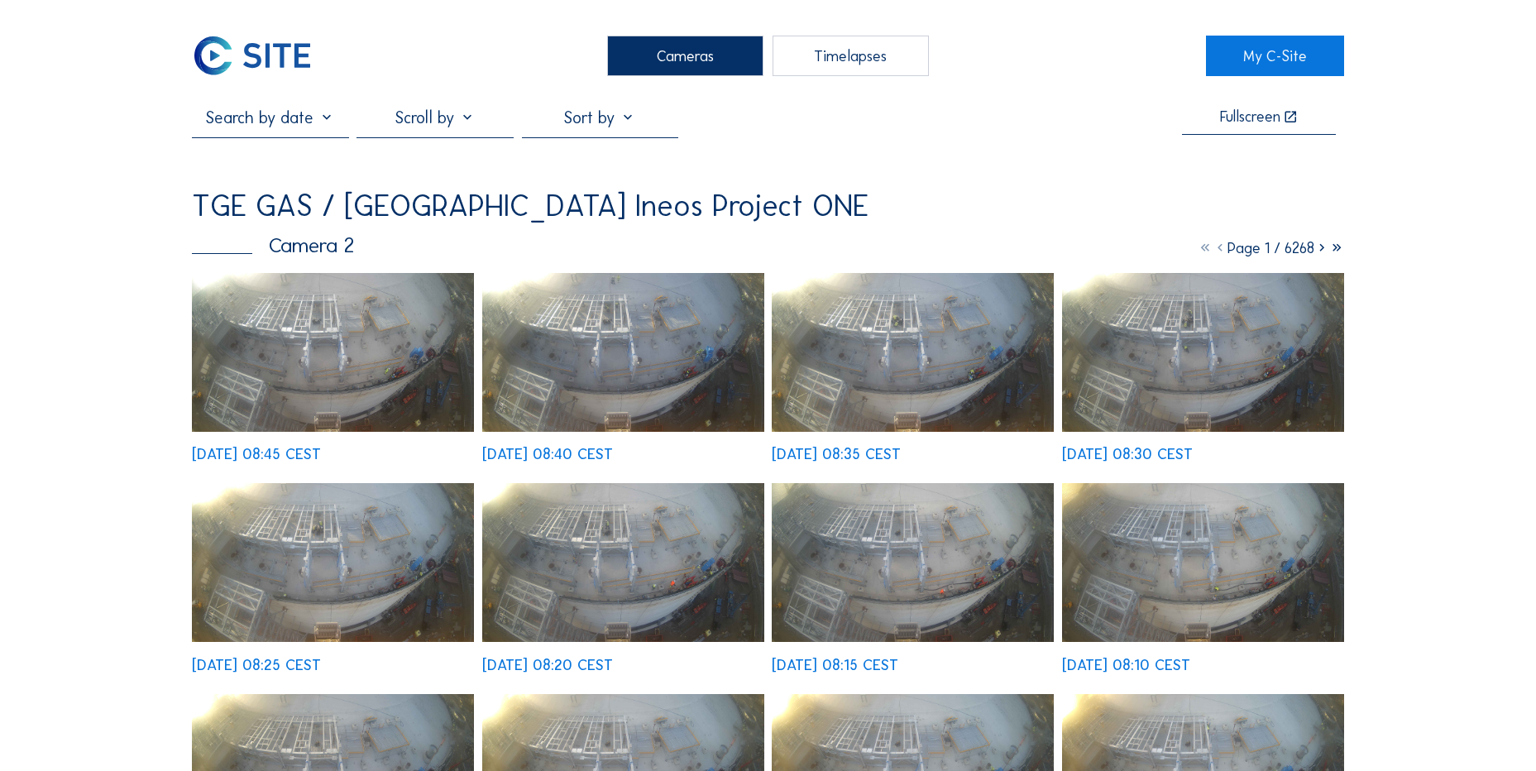
click at [357, 355] on img at bounding box center [333, 352] width 282 height 159
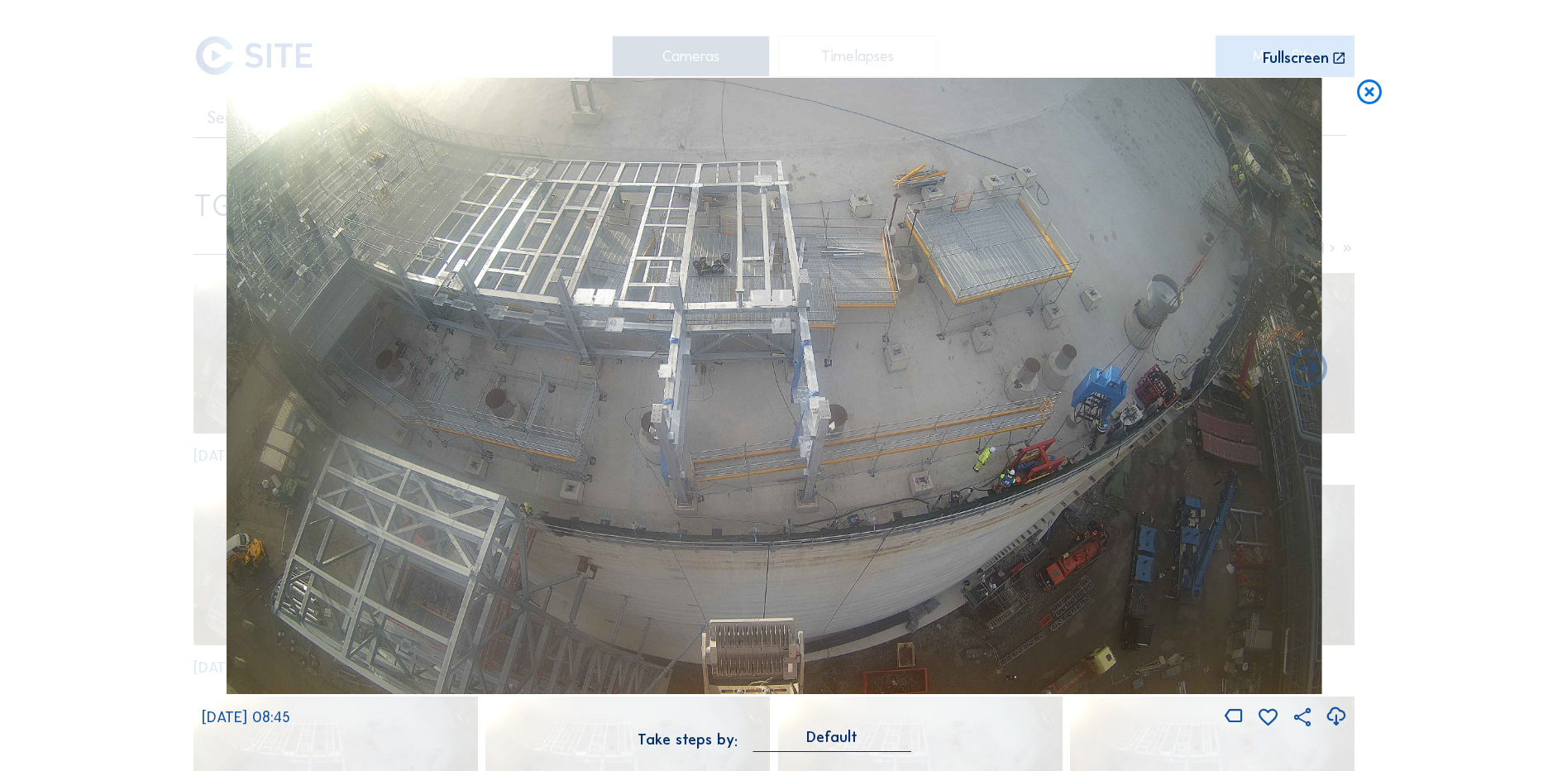
click at [1371, 101] on icon at bounding box center [1370, 93] width 30 height 31
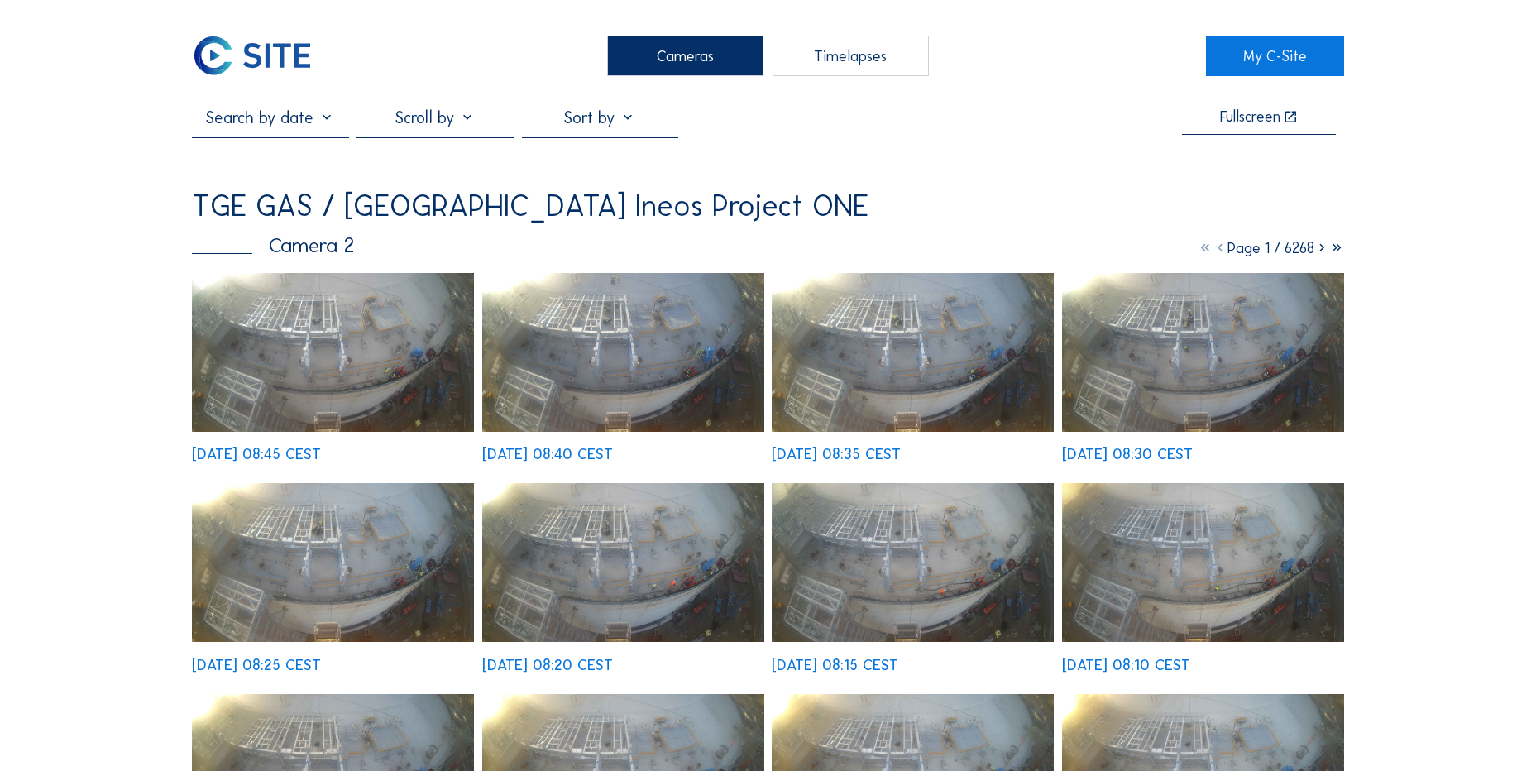
click at [269, 60] on img at bounding box center [252, 56] width 121 height 41
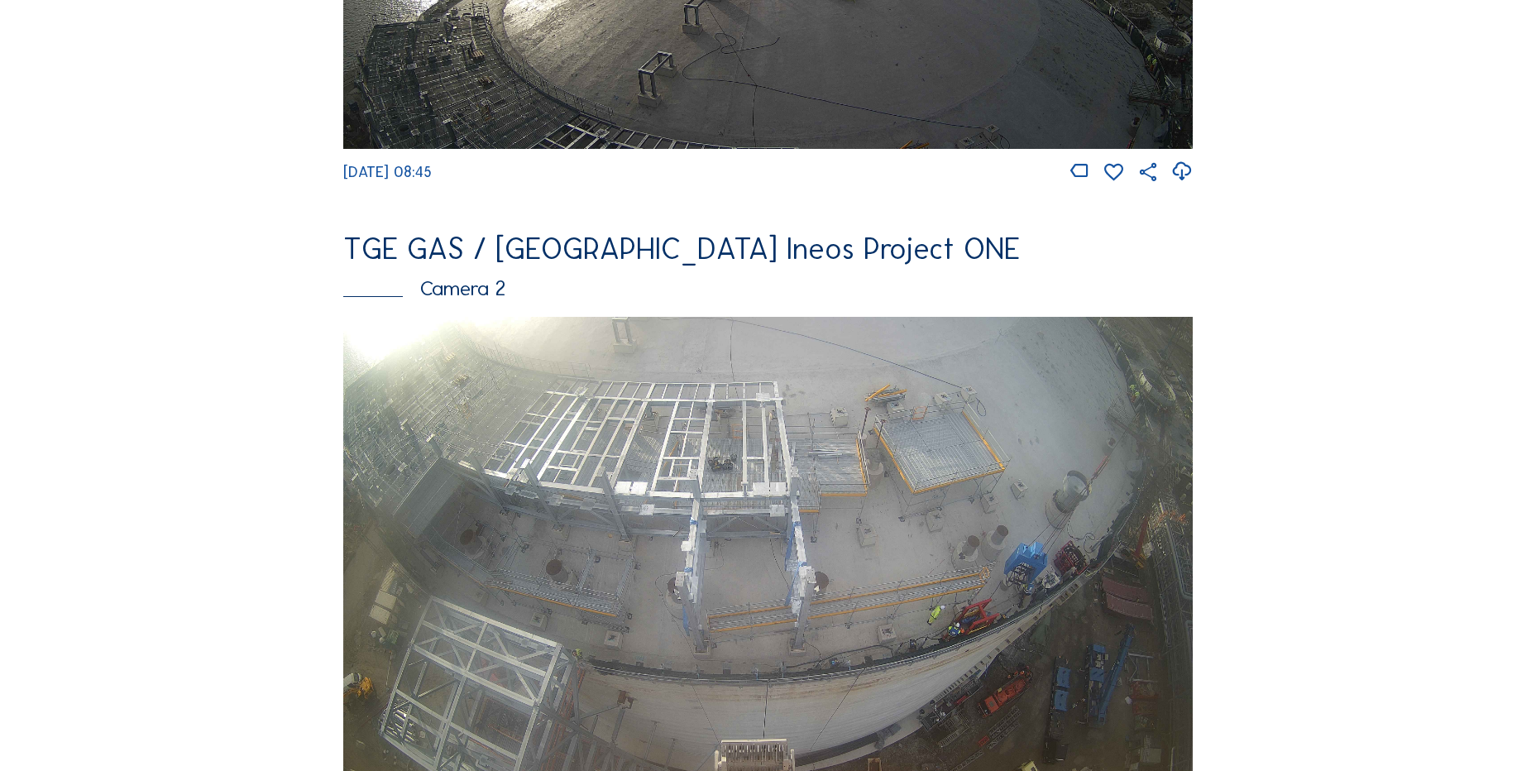
scroll to position [744, 0]
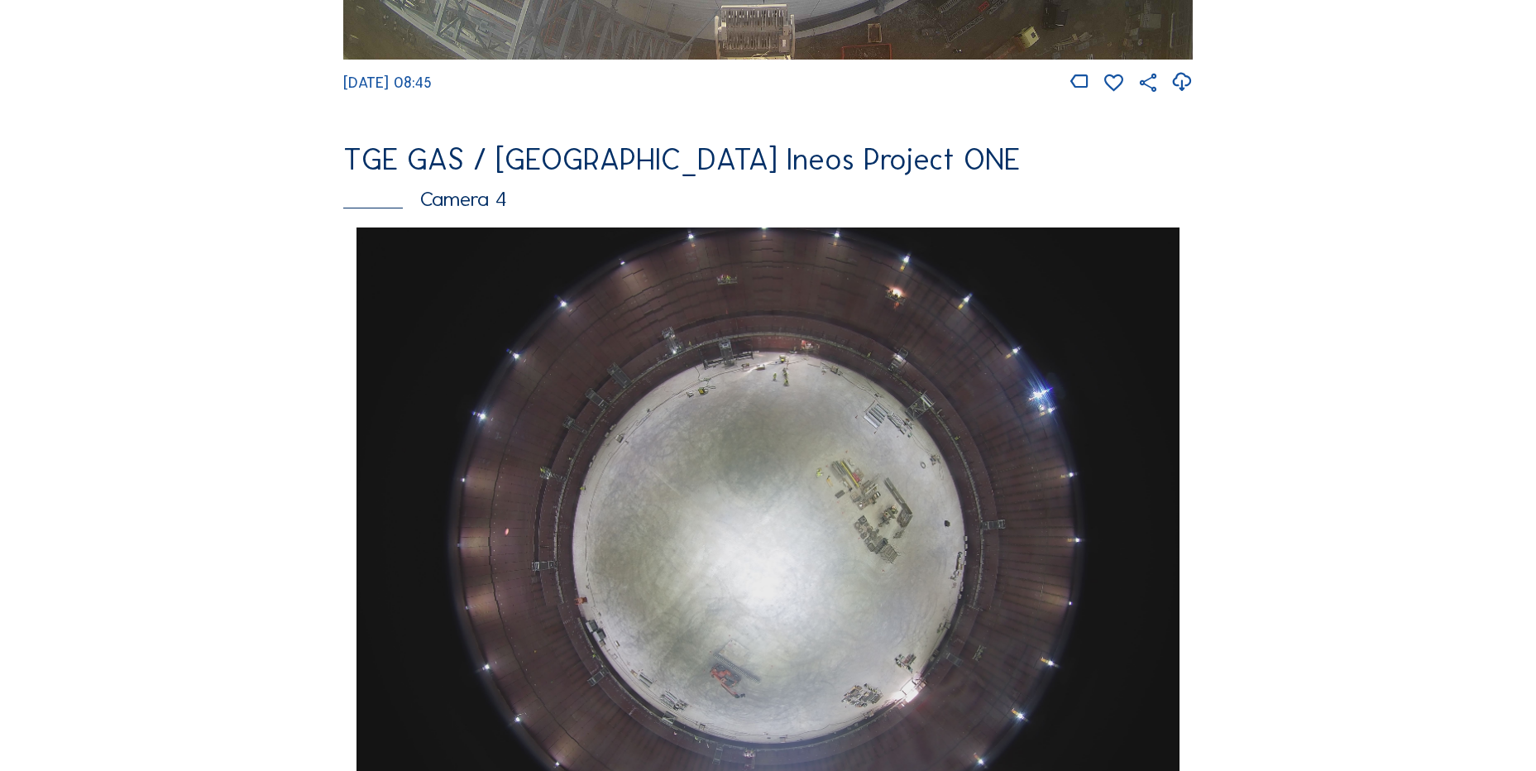
scroll to position [1572, 0]
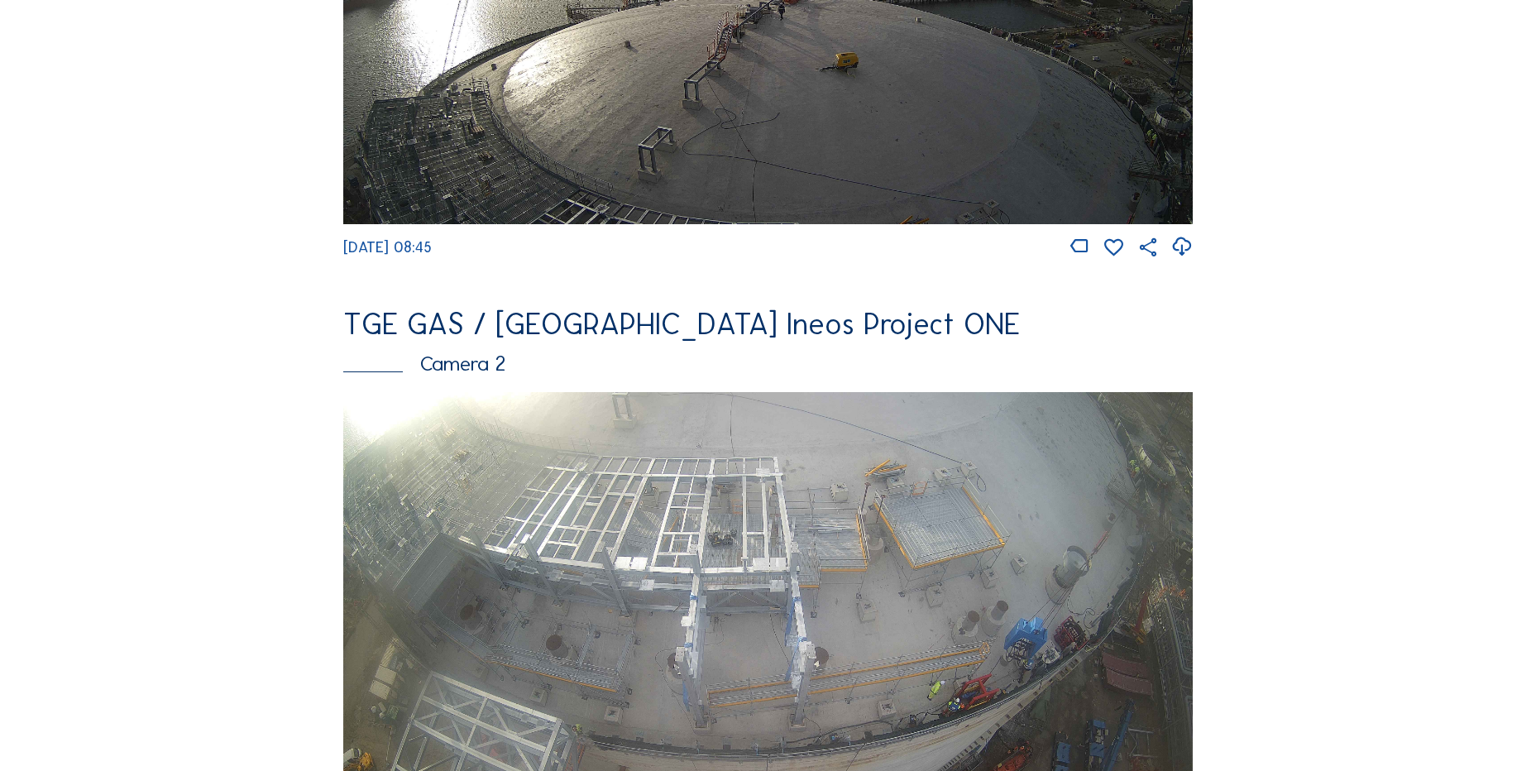
scroll to position [248, 0]
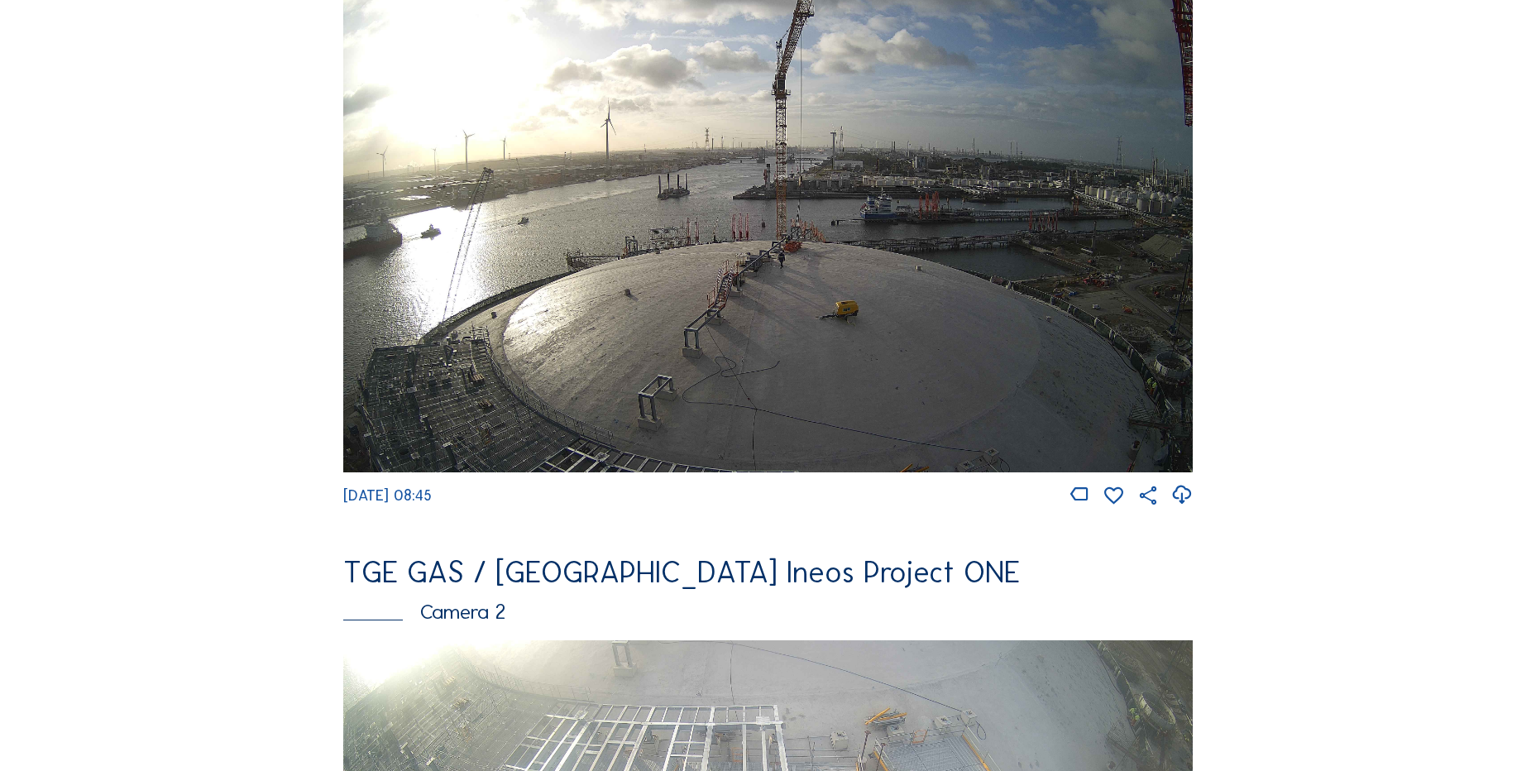
click at [1186, 501] on icon at bounding box center [1181, 494] width 22 height 27
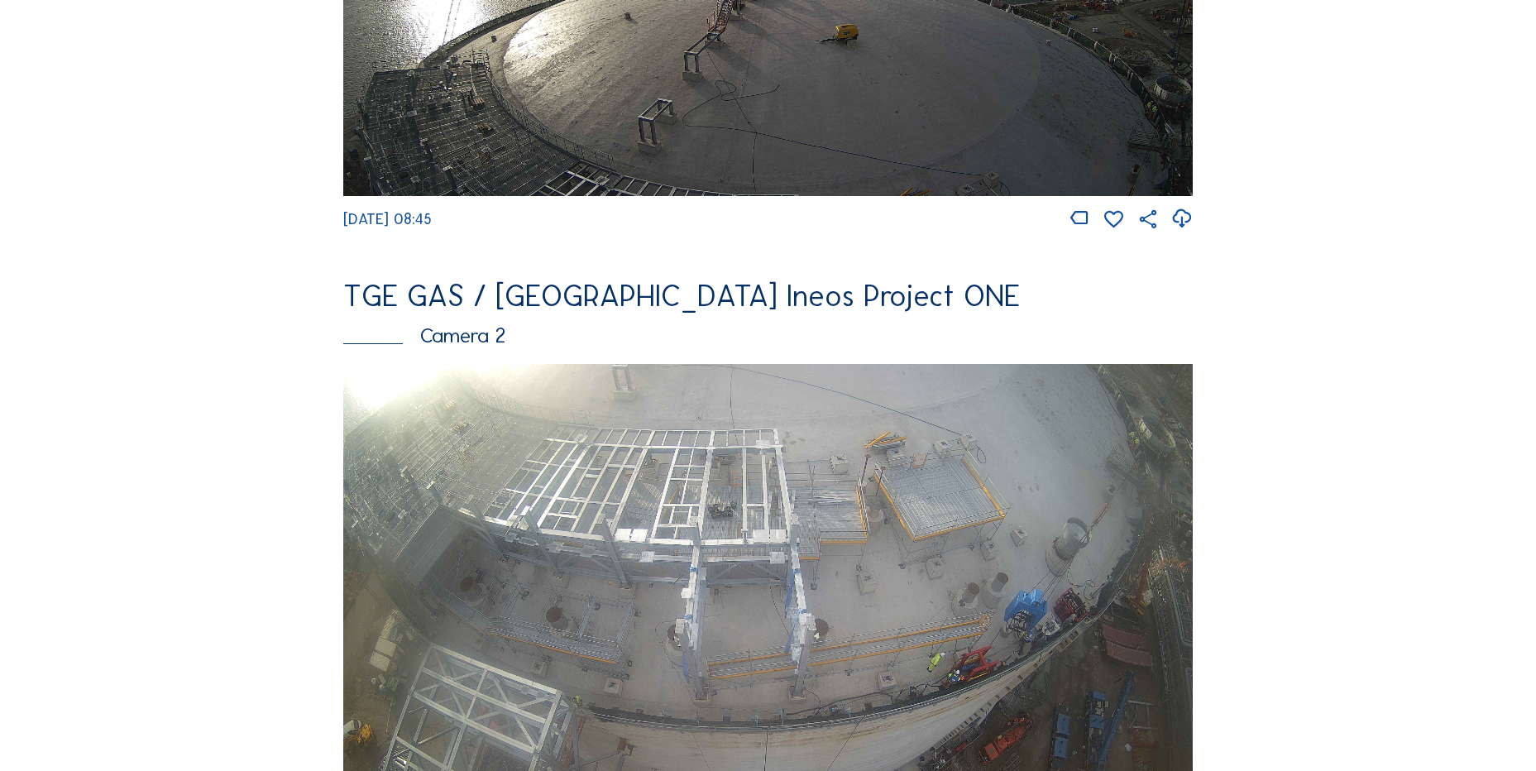
scroll to position [744, 0]
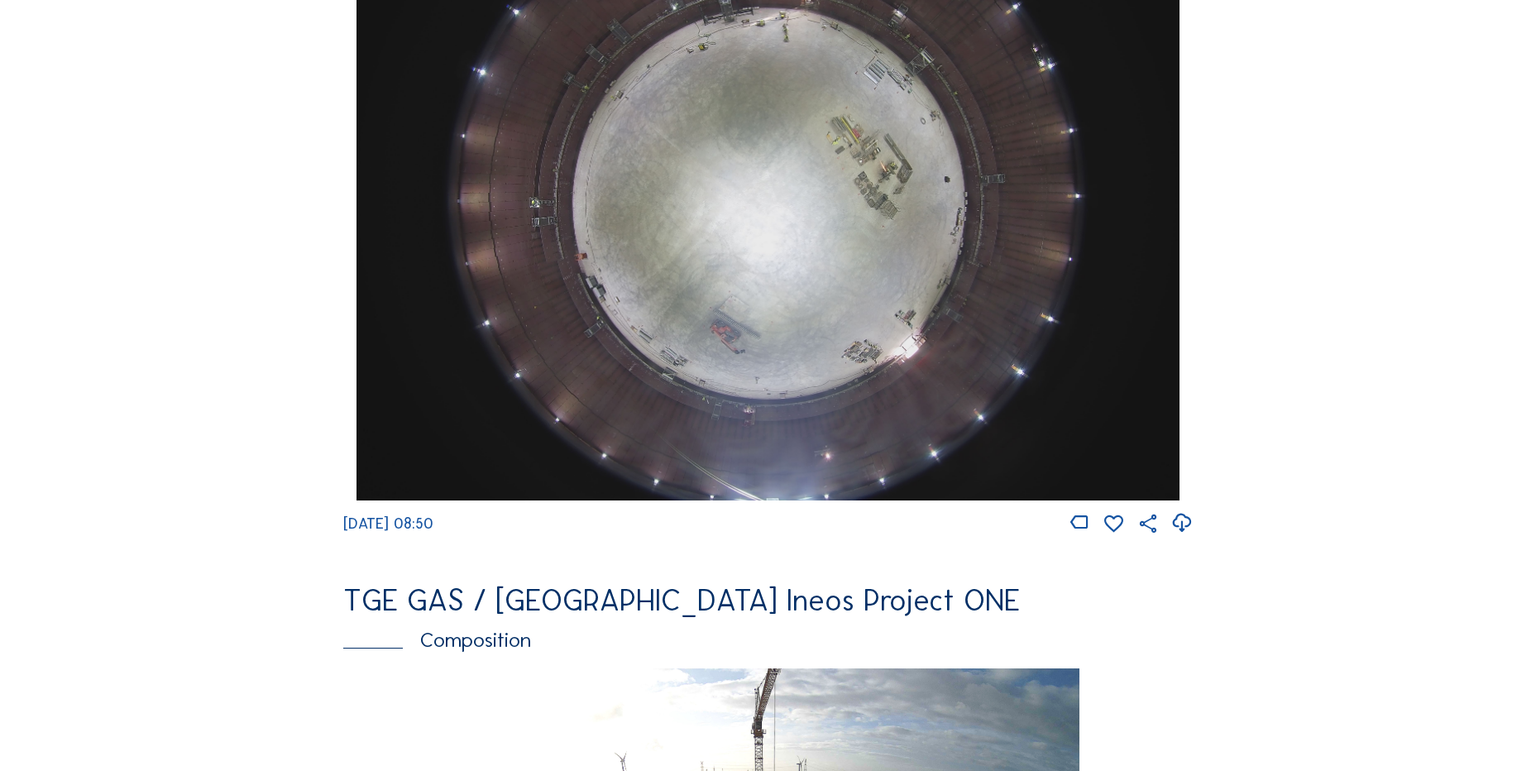
scroll to position [1654, 0]
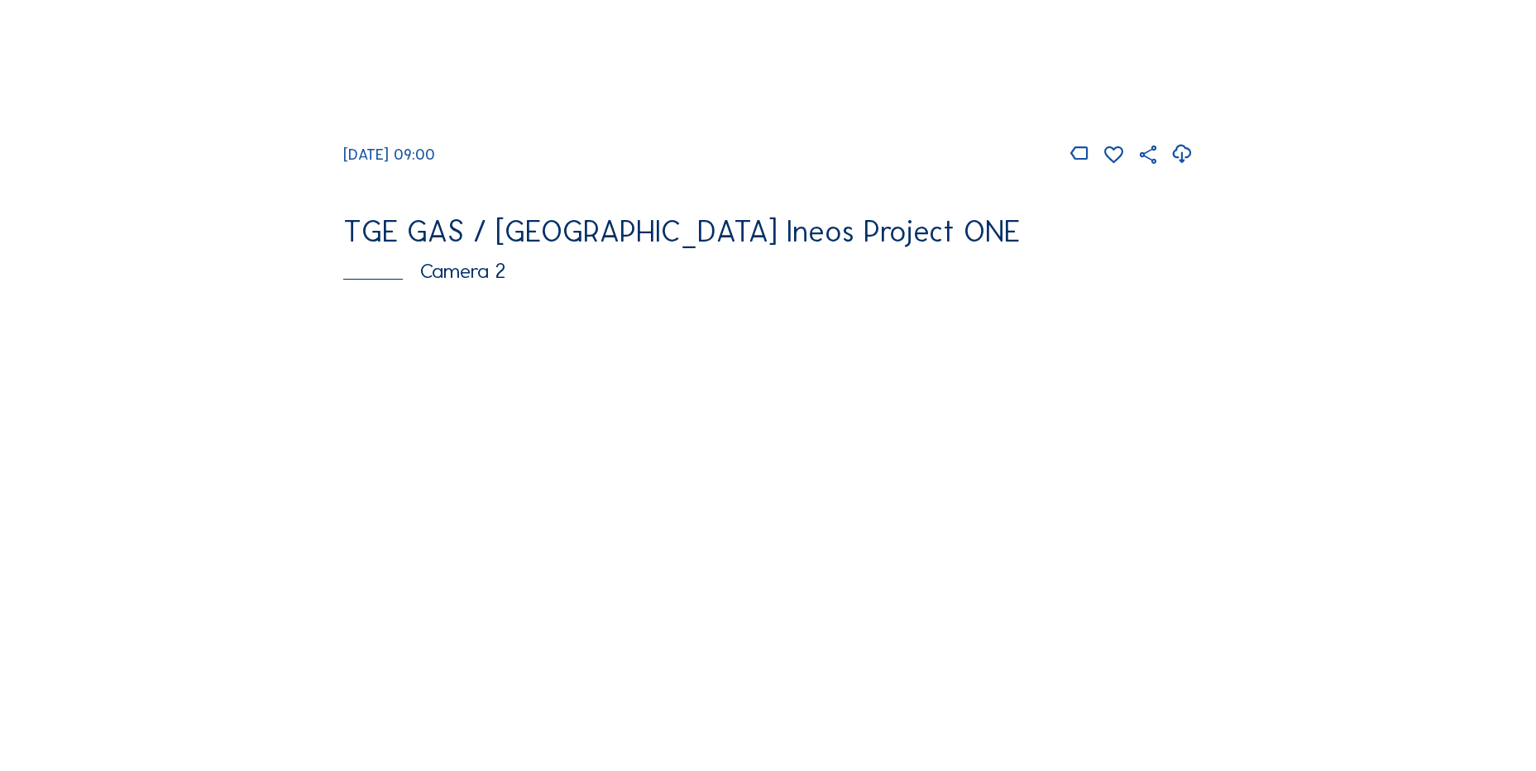
scroll to position [827, 0]
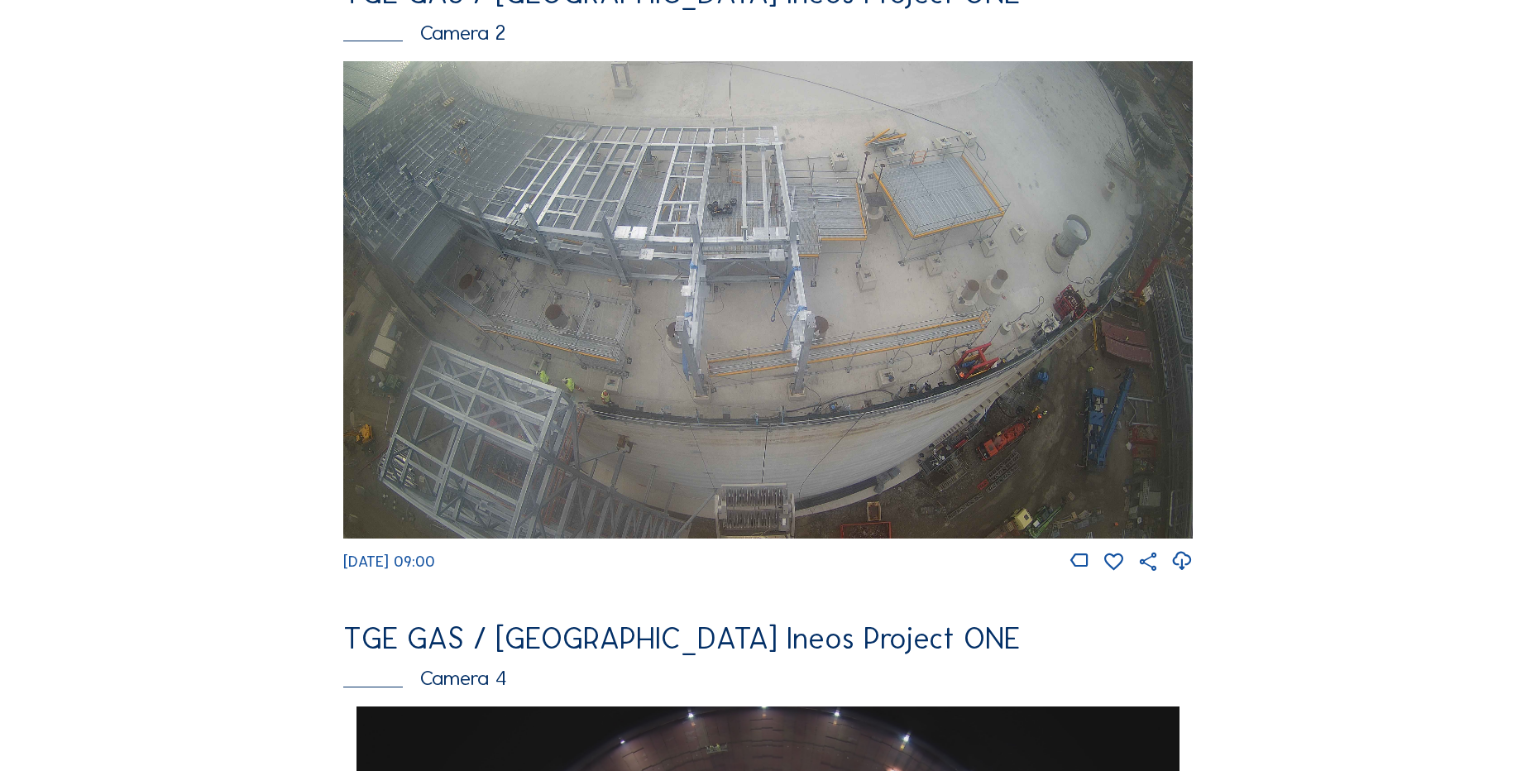
drag, startPoint x: 212, startPoint y: 362, endPoint x: 229, endPoint y: 342, distance: 26.4
click at [213, 363] on div "Feed Photo Show Map Search Fullscreen TGE GAS / [GEOGRAPHIC_DATA] Ineos Project…" at bounding box center [768, 711] width 1152 height 2863
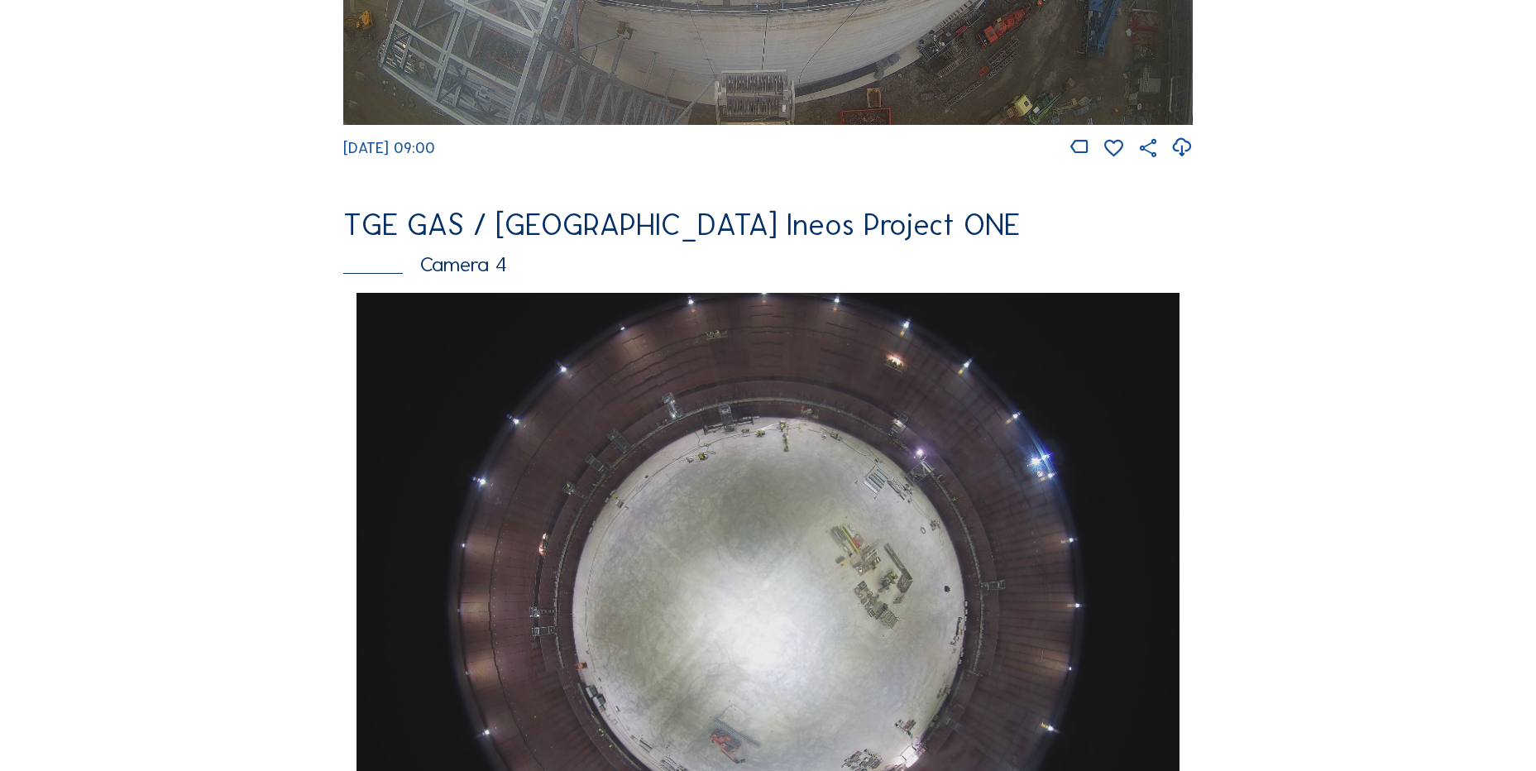
scroll to position [1489, 0]
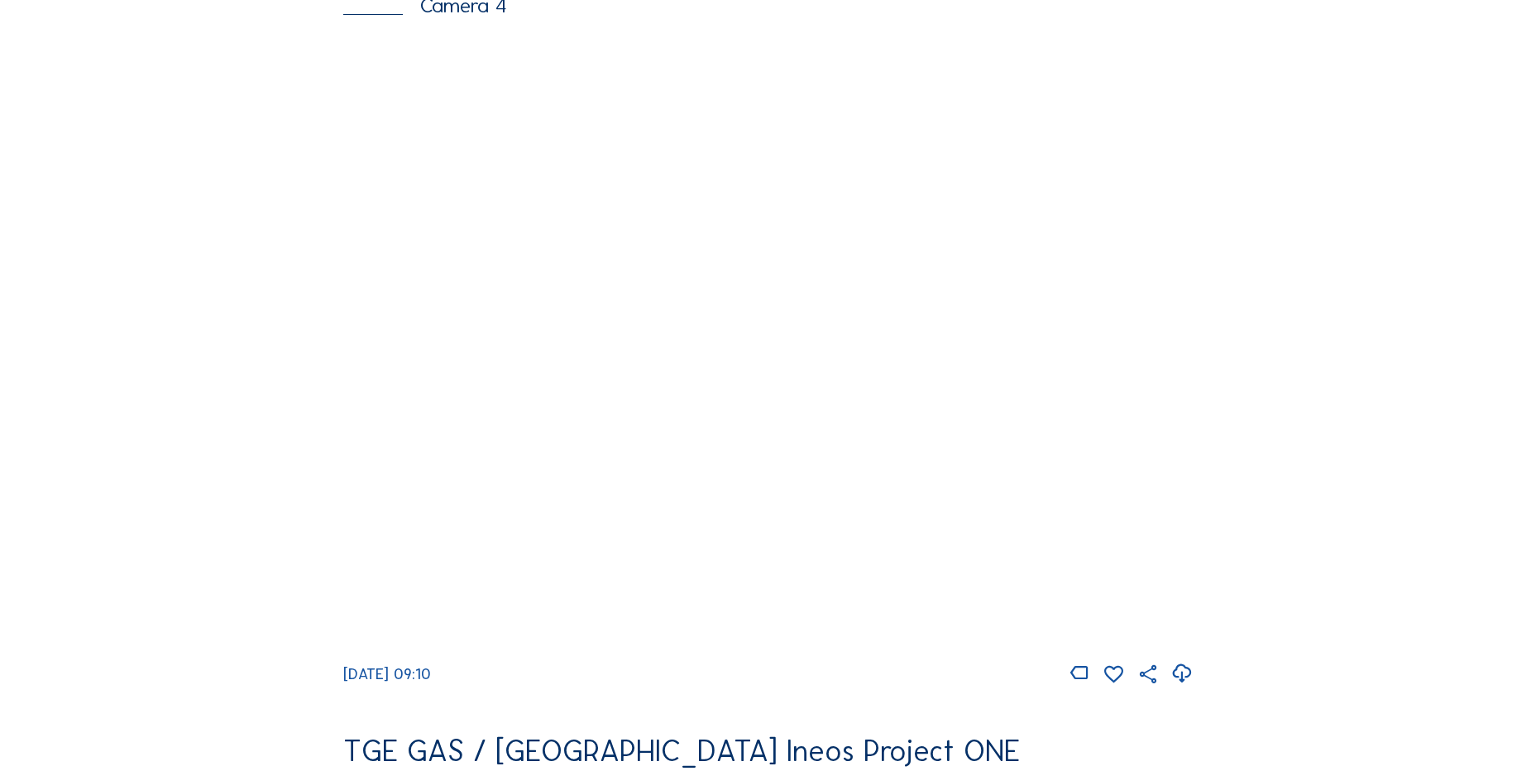
scroll to position [1489, 0]
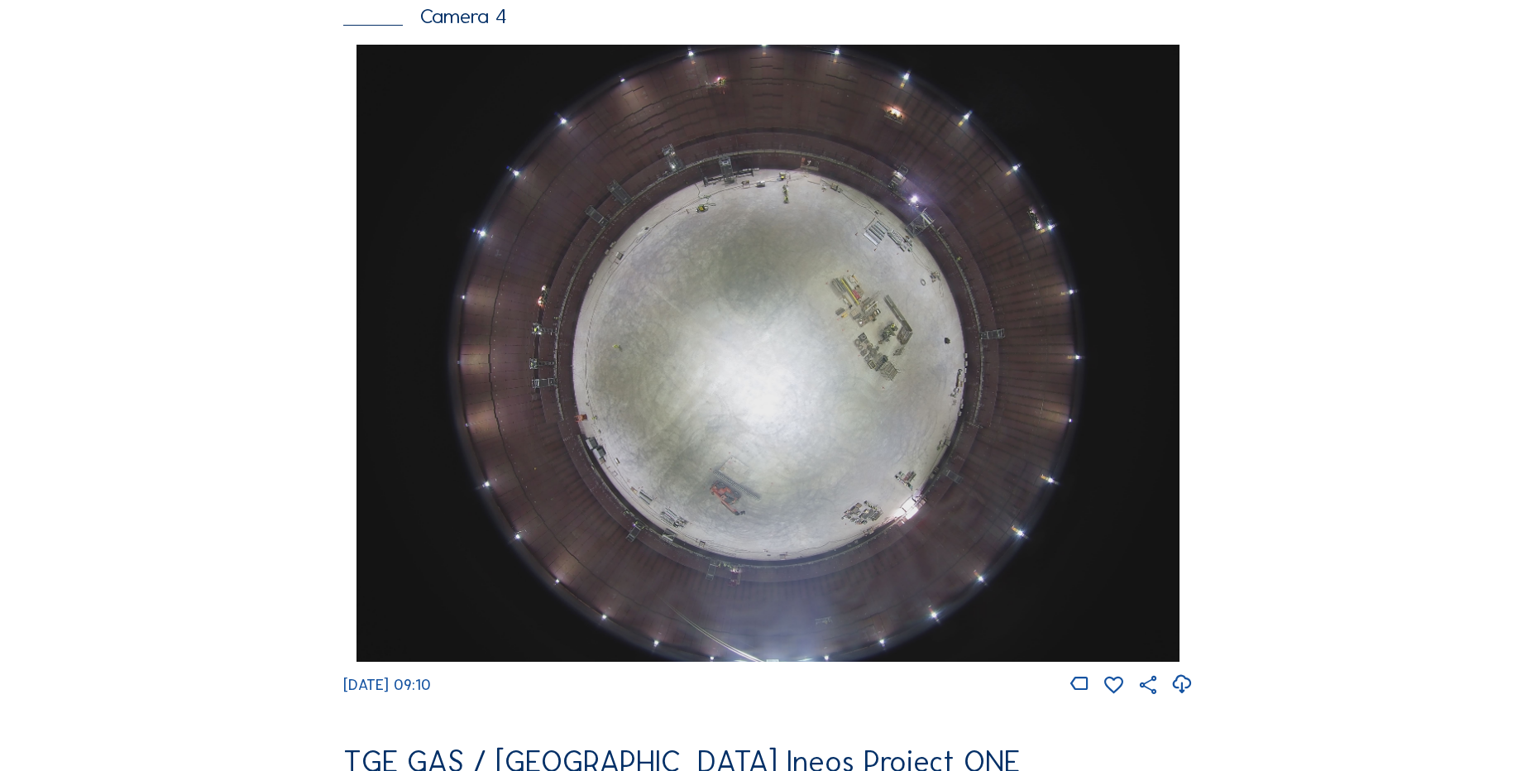
click at [1182, 698] on icon at bounding box center [1181, 684] width 22 height 27
click at [273, 291] on div "Feed Photo Show Map Search Fullscreen TGE GAS / Antwerpen Ineos Project ONE Cam…" at bounding box center [768, 50] width 1152 height 2863
click at [179, 151] on div "Cameras Timelapses My C-Site Feed Photo Show Map Search Fullscreen TGE GAS / An…" at bounding box center [768, 359] width 1536 height 3696
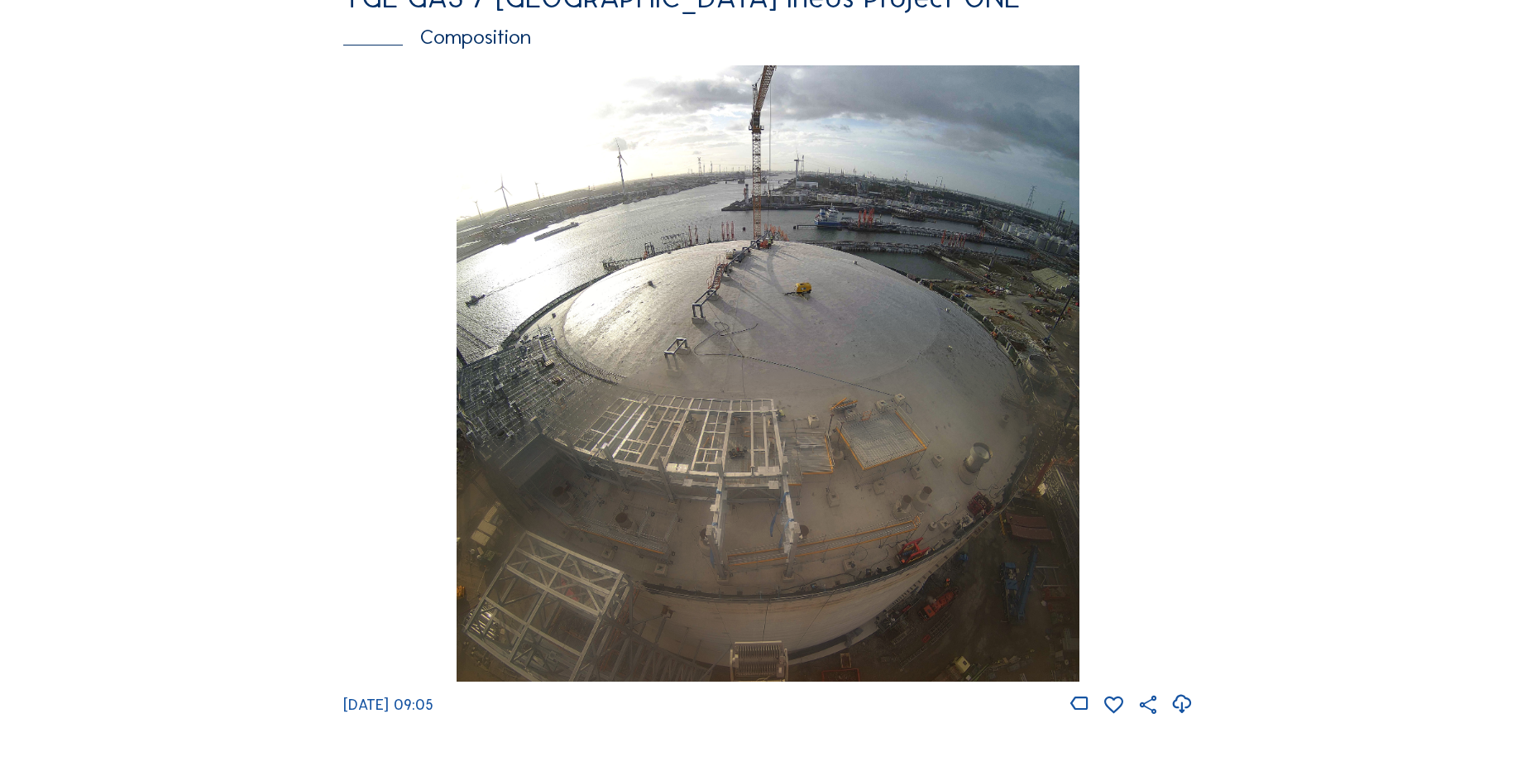
scroll to position [2399, 0]
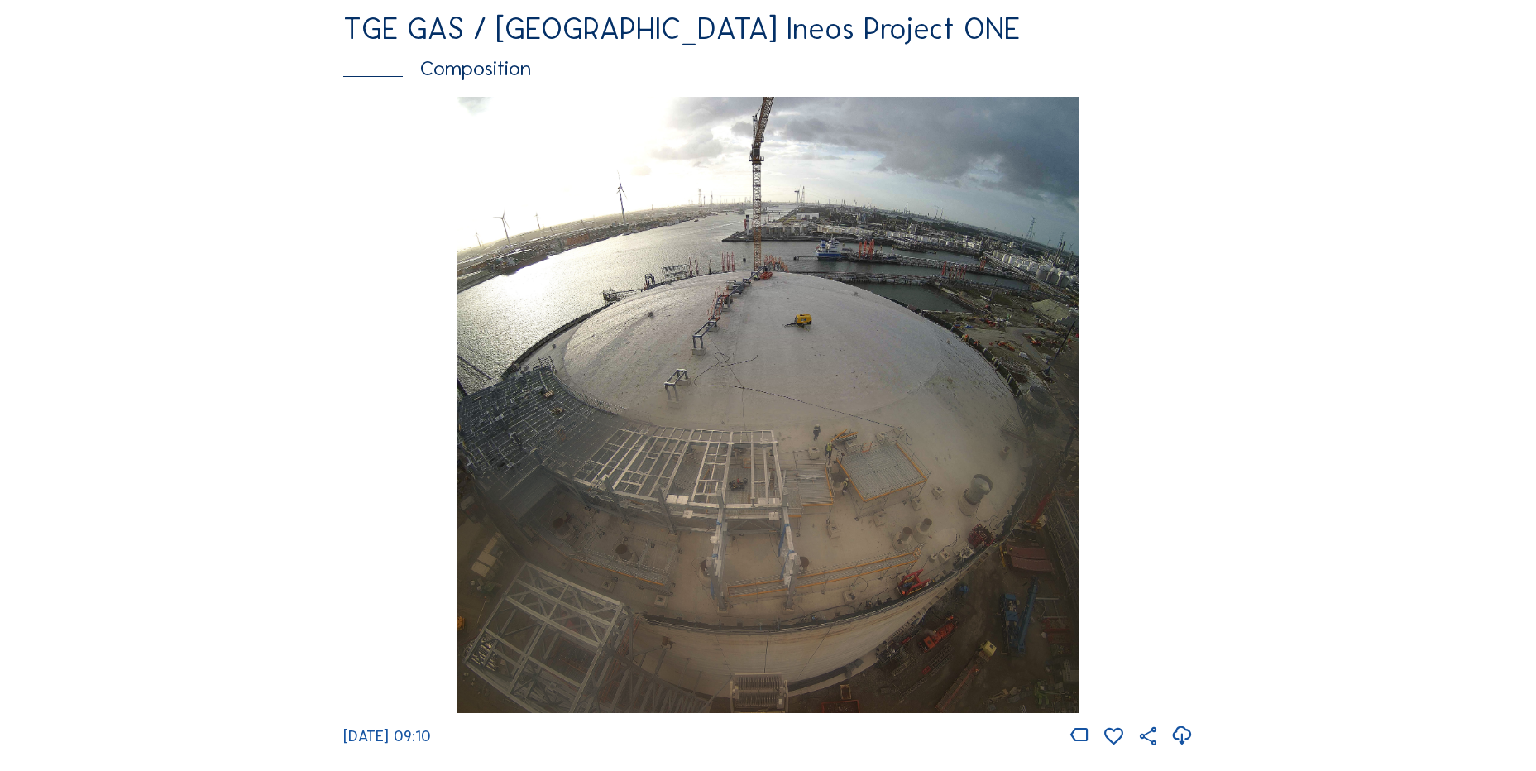
scroll to position [2316, 0]
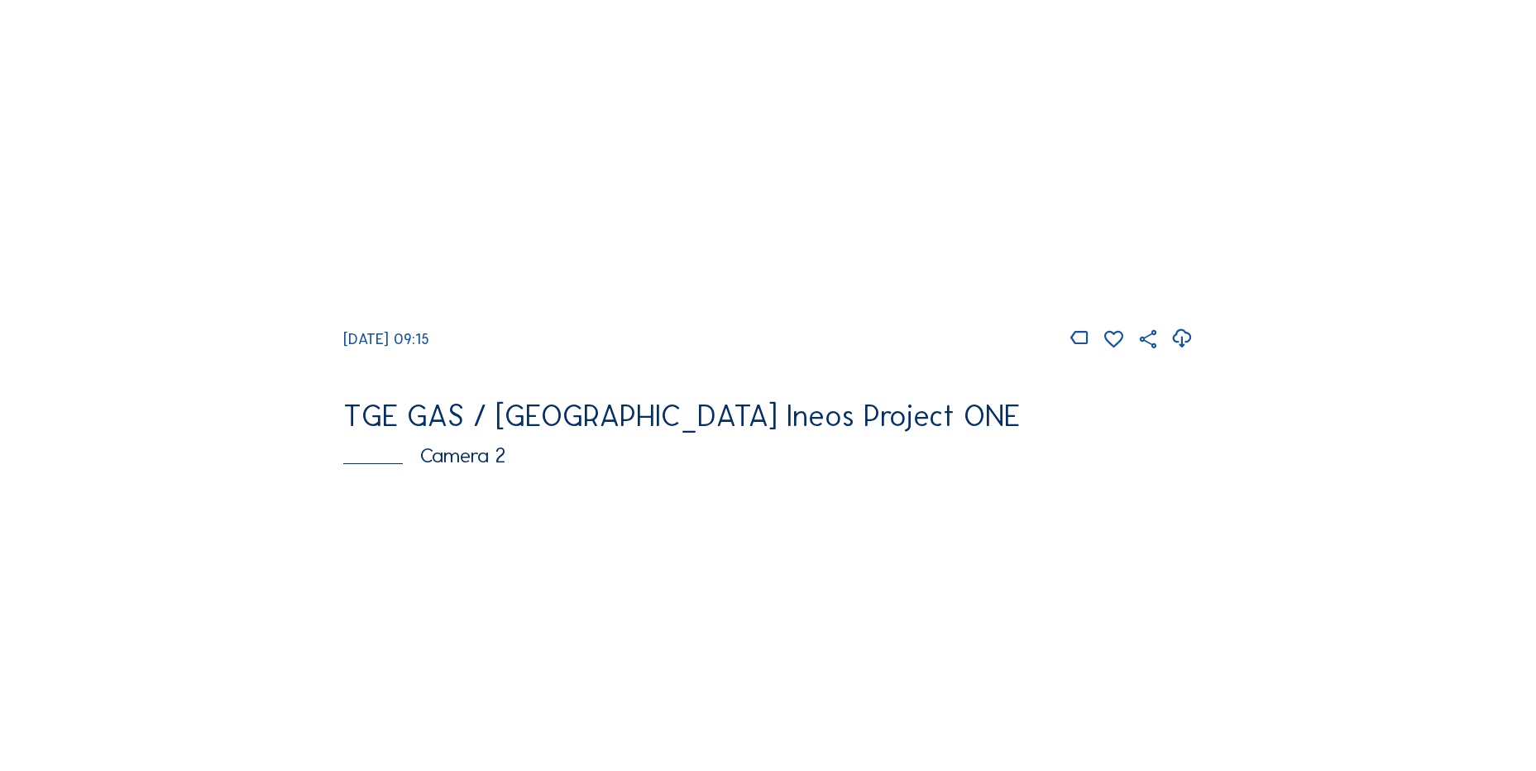
scroll to position [414, 0]
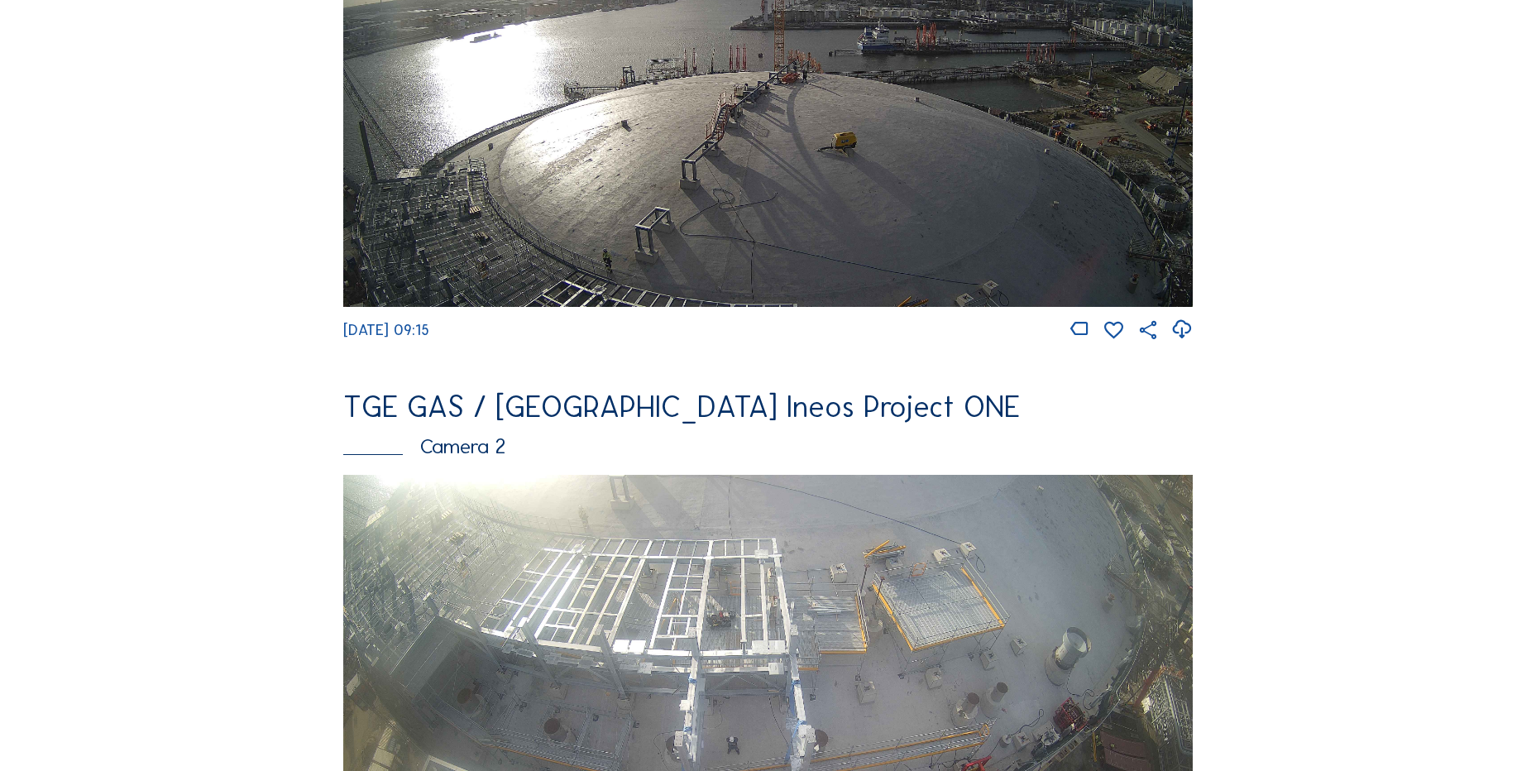
click at [1193, 332] on icon at bounding box center [1181, 329] width 22 height 27
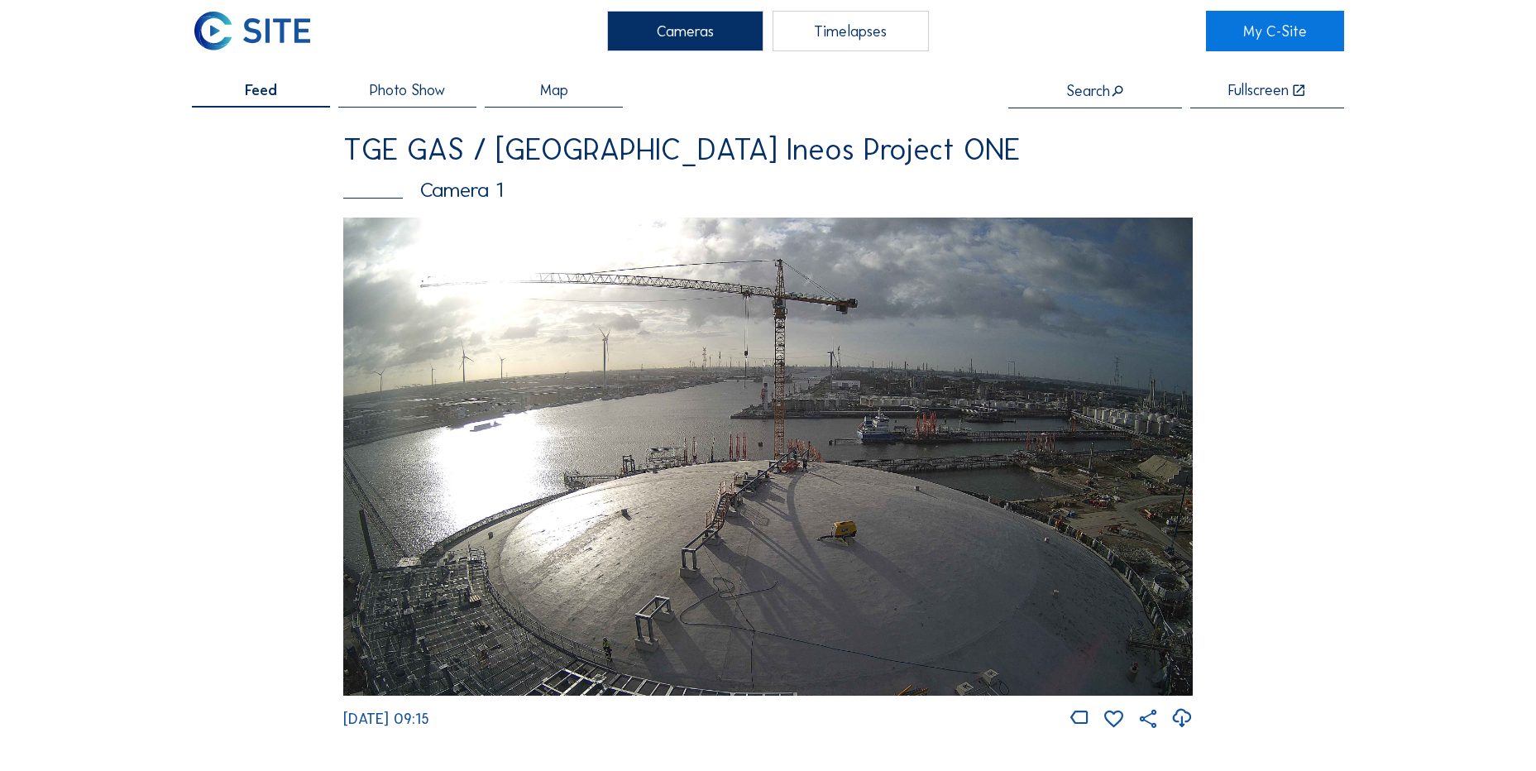
scroll to position [0, 0]
